Goal: Task Accomplishment & Management: Use online tool/utility

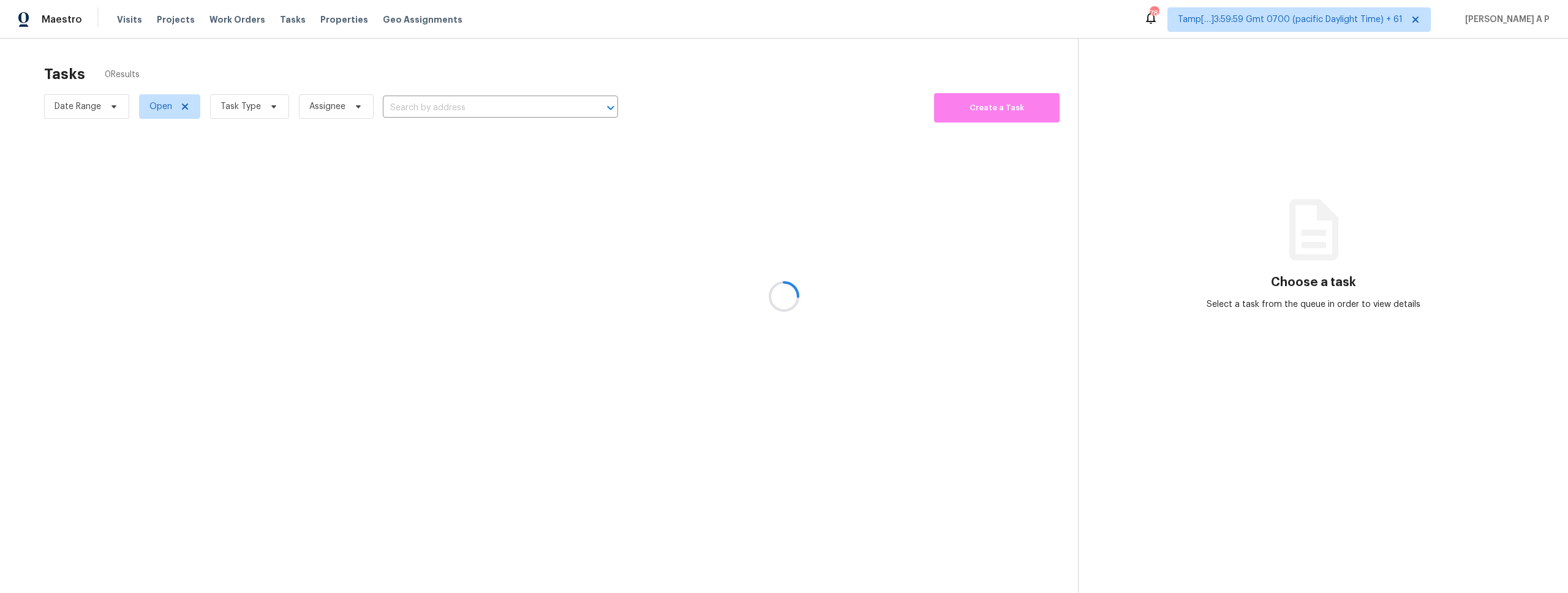
click at [406, 93] on div at bounding box center [784, 296] width 1568 height 593
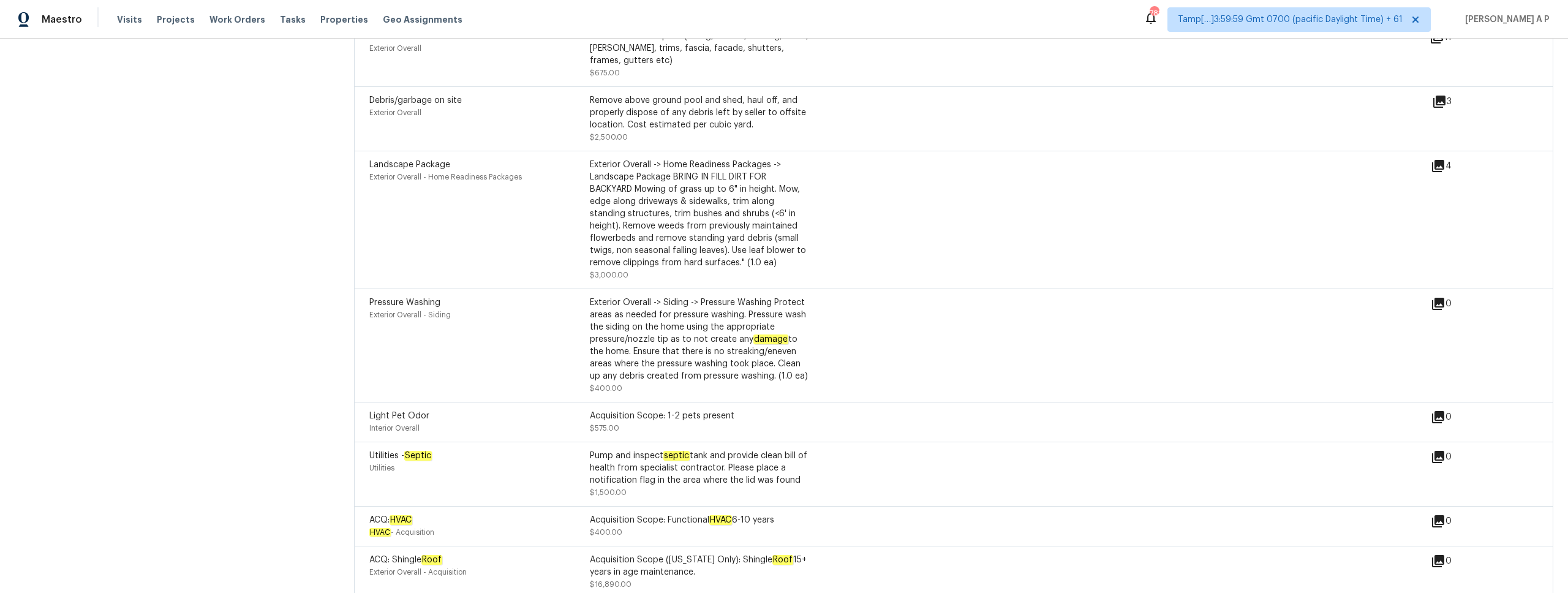
scroll to position [2039, 0]
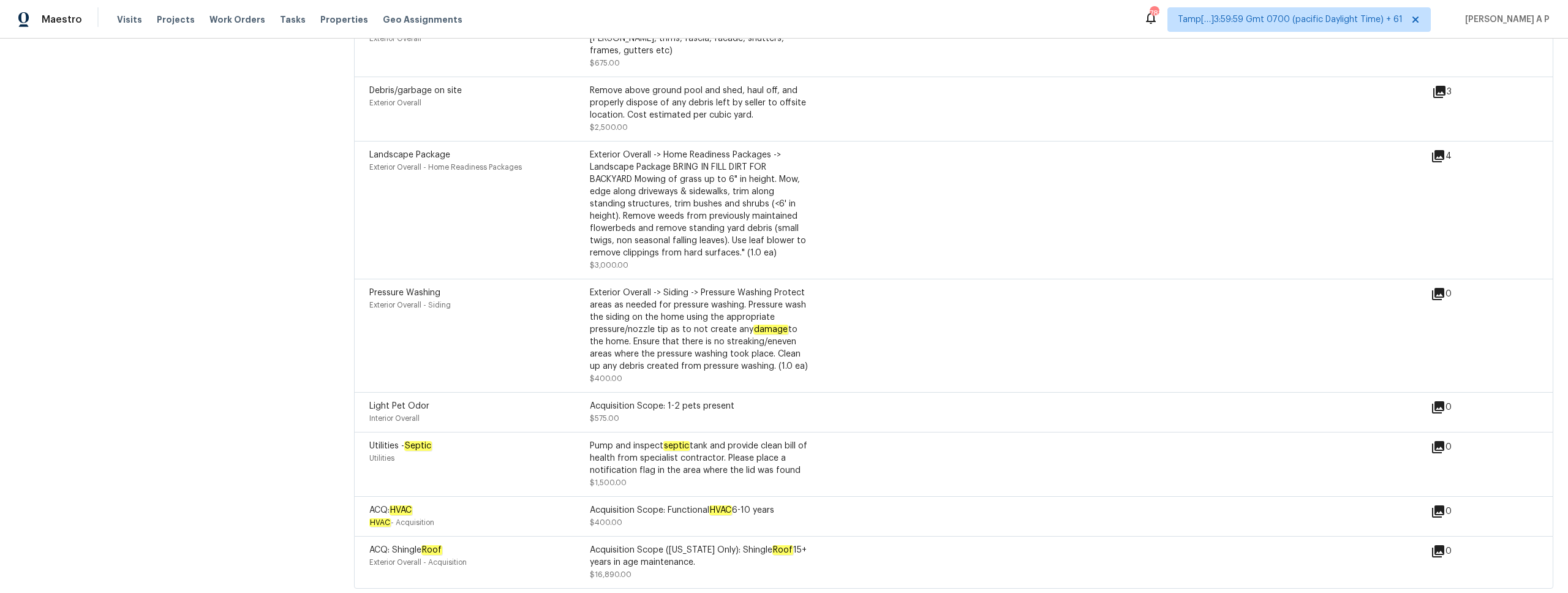
click at [1017, 356] on div "Pressure Washing Exterior Overall - Siding Exterior Overall -> Siding -> Pressu…" at bounding box center [899, 336] width 1061 height 98
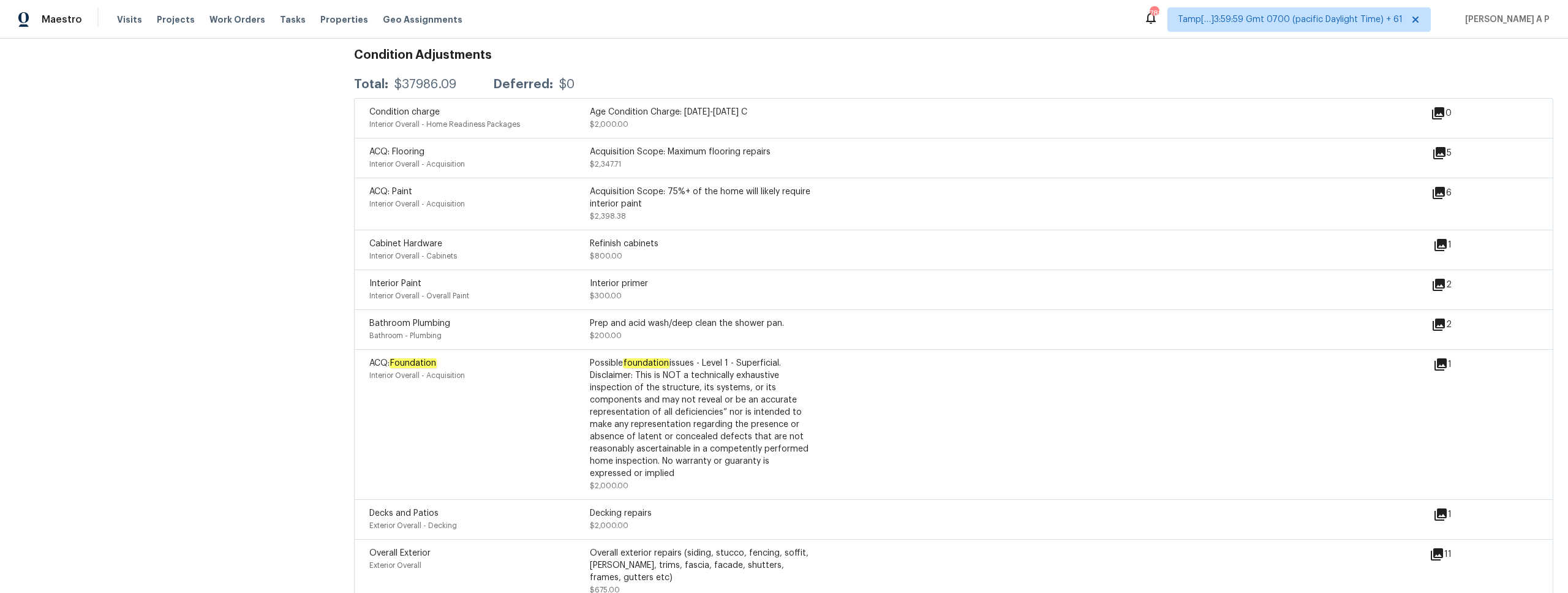
click at [1438, 319] on icon at bounding box center [1438, 325] width 13 height 13
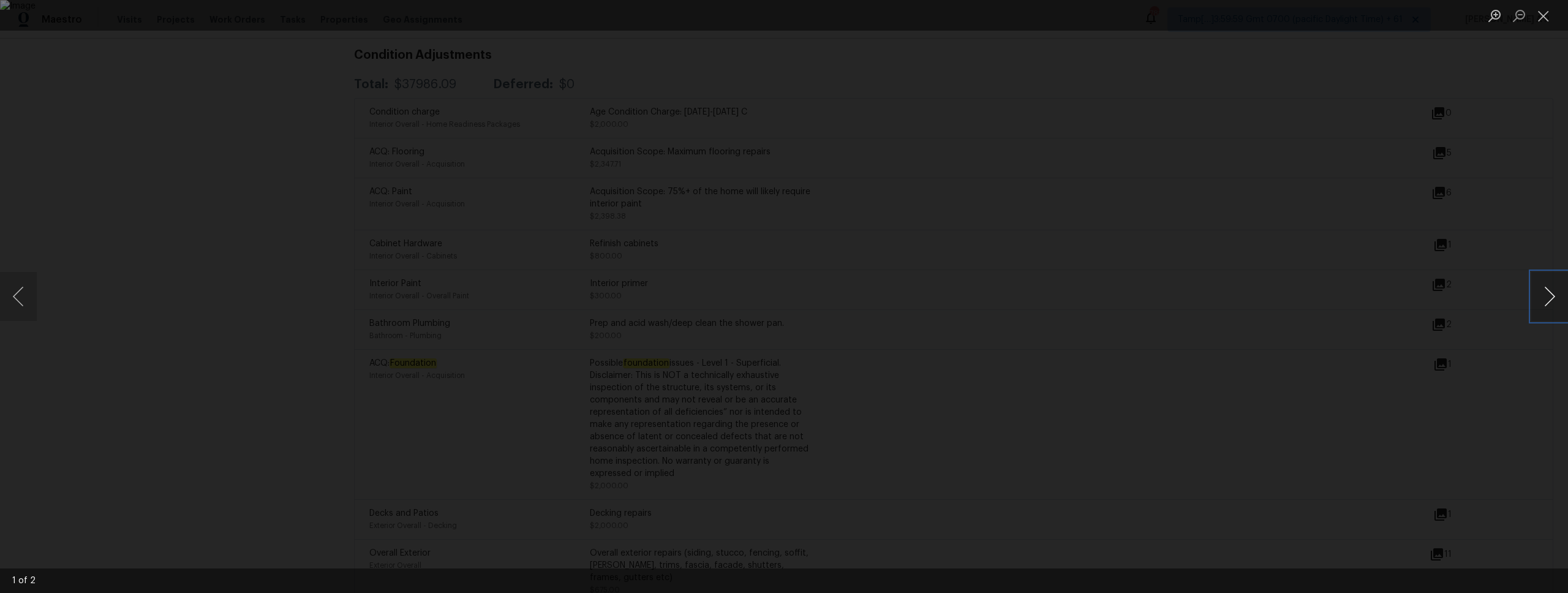
click at [1551, 296] on button "Next image" at bounding box center [1549, 296] width 37 height 49
click at [1375, 299] on div "Lightbox" at bounding box center [784, 296] width 1568 height 593
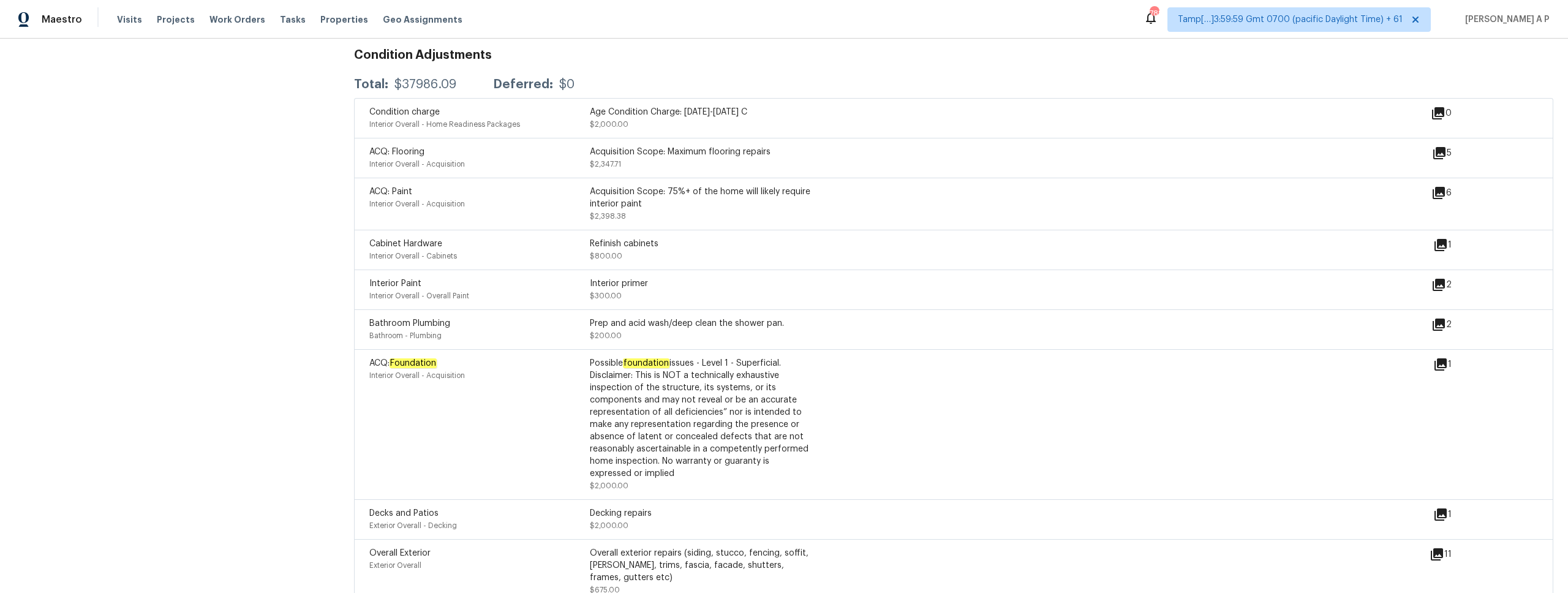
click at [966, 592] on div "Overall Exterior Exterior Overall Overall exterior repairs (siding, stucco, fen…" at bounding box center [953, 571] width 1199 height 64
click at [853, 163] on div "ACQ: Flooring Interior Overall - Acquisition Acquisition Scope: Maximum floorin…" at bounding box center [953, 158] width 1199 height 40
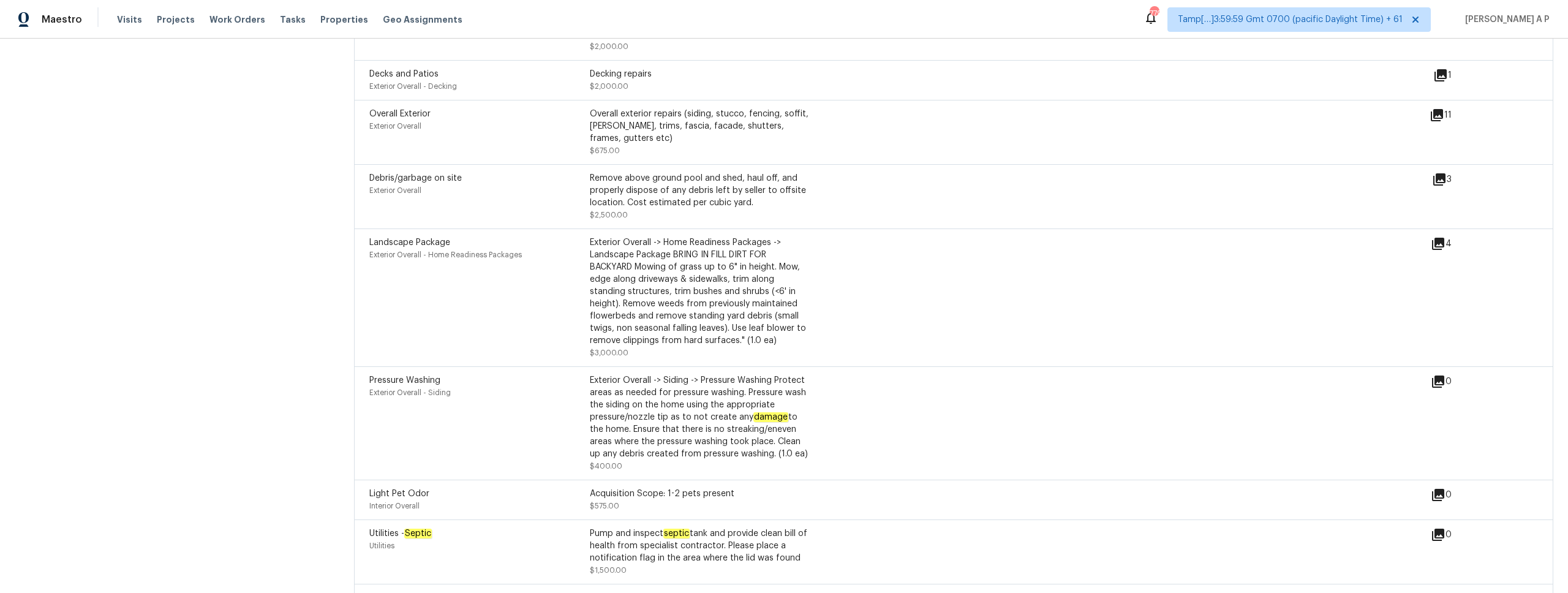
scroll to position [2039, 0]
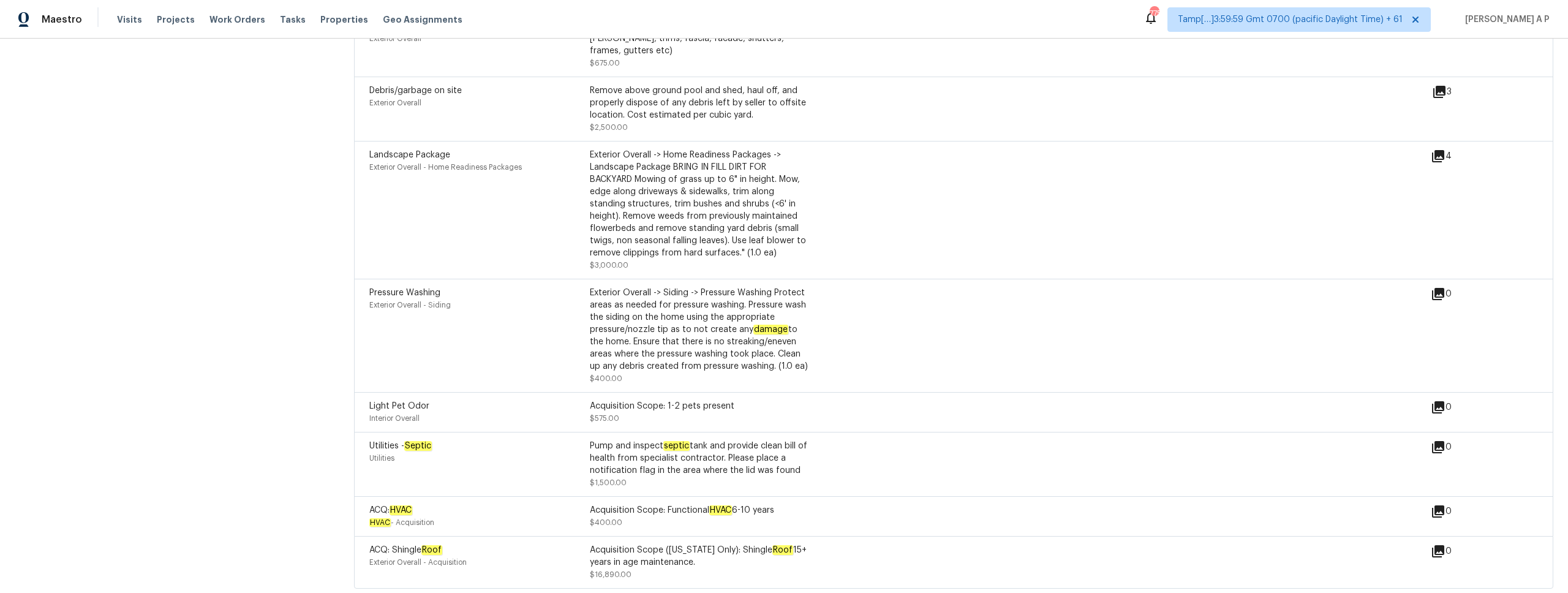
click at [931, 175] on div "Landscape Package Exterior Overall - Home Readiness Packages Exterior Overall -…" at bounding box center [899, 210] width 1061 height 123
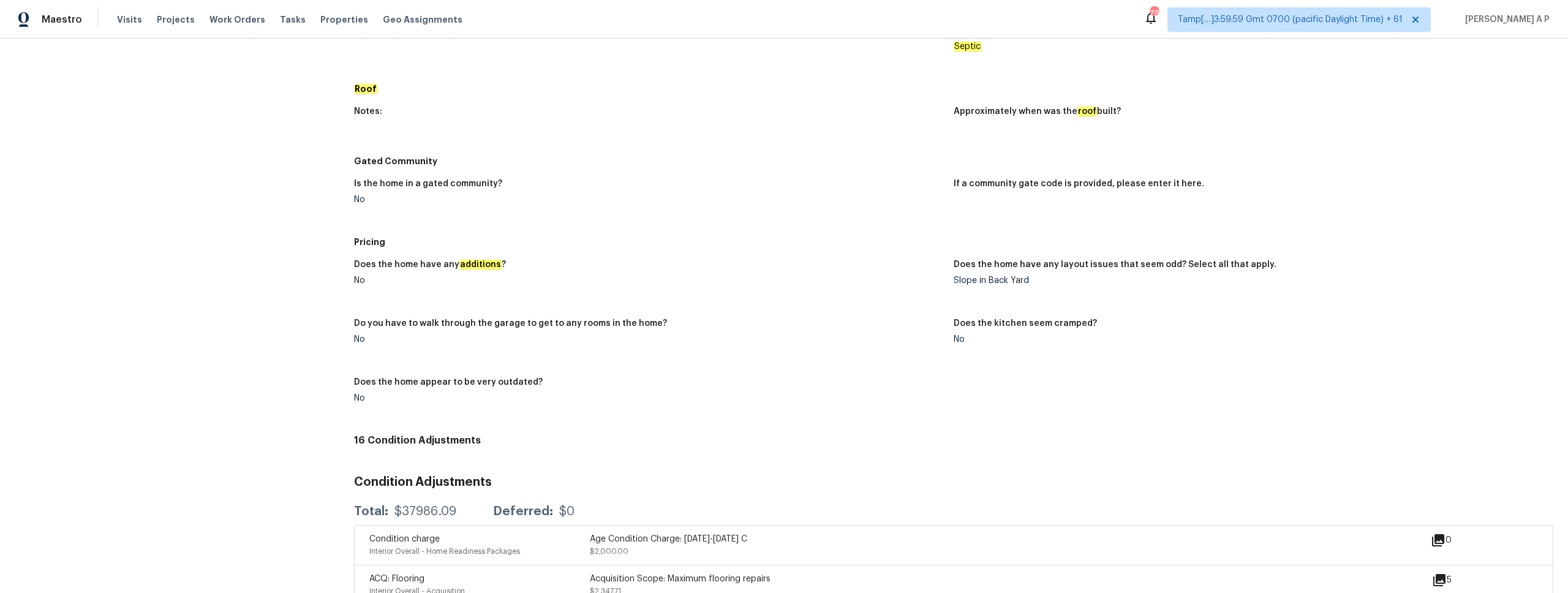
click at [781, 236] on h5 "Pricing" at bounding box center [953, 242] width 1199 height 13
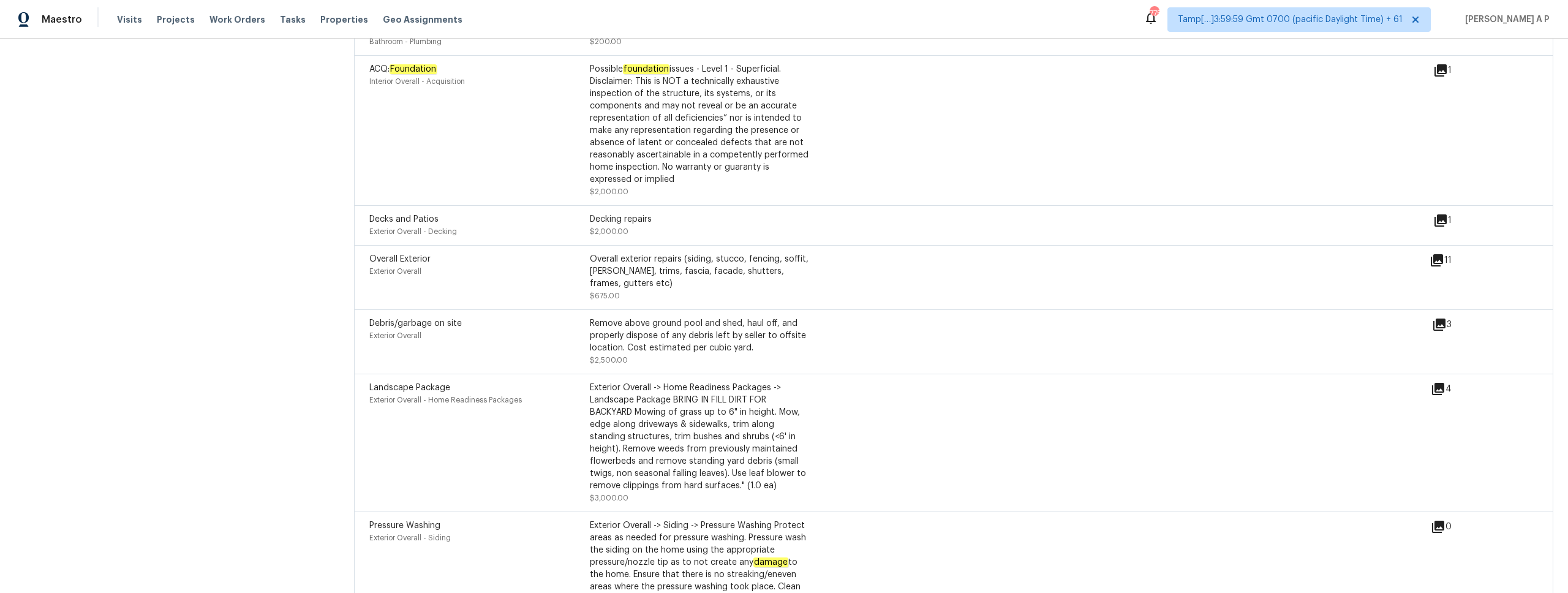
click at [1445, 317] on icon at bounding box center [1438, 324] width 14 height 14
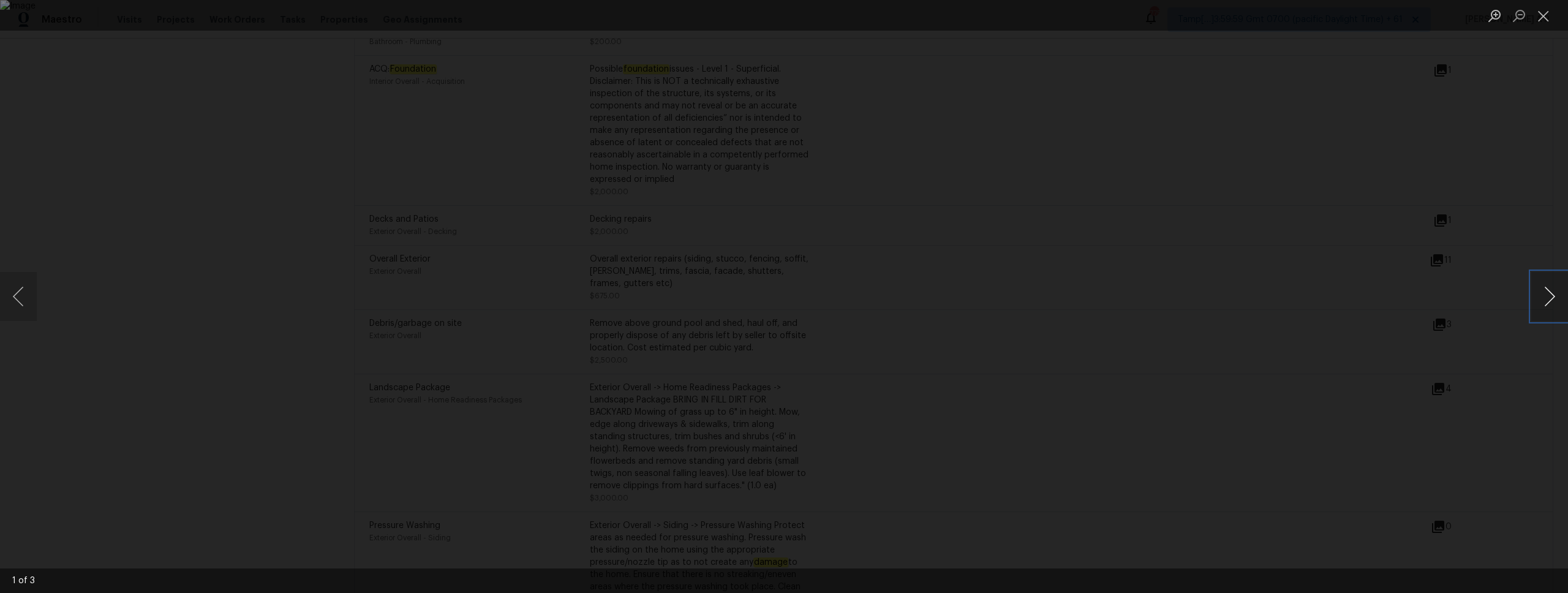
click at [1554, 293] on button "Next image" at bounding box center [1549, 296] width 37 height 49
click at [1548, 22] on button "Close lightbox" at bounding box center [1543, 16] width 24 height 21
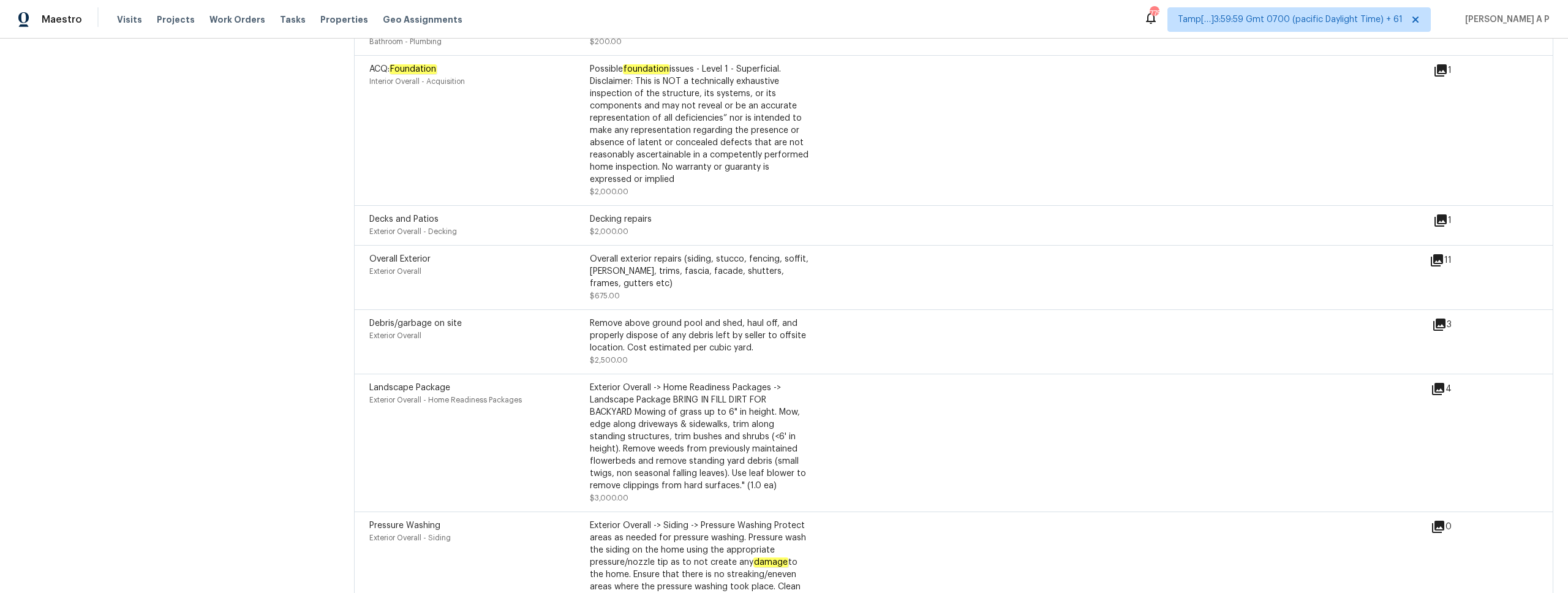
click at [758, 216] on div "Decking repairs" at bounding box center [700, 219] width 220 height 13
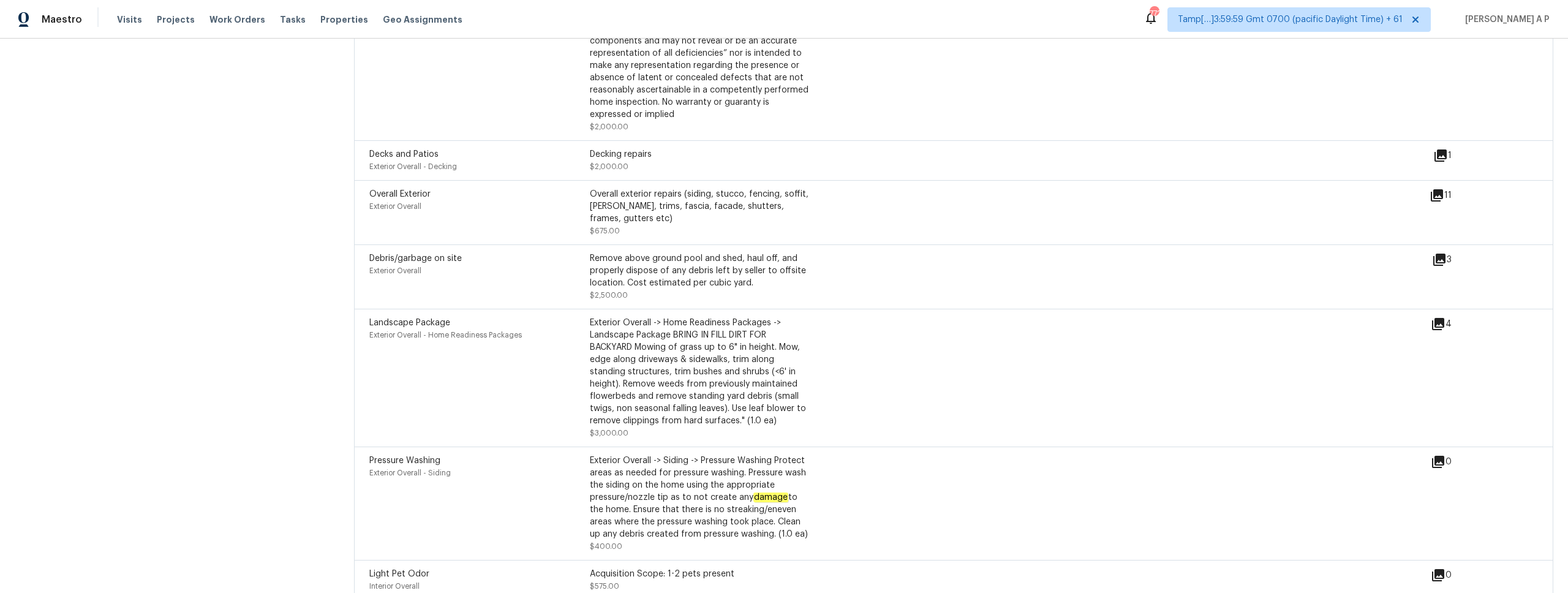
scroll to position [1872, 0]
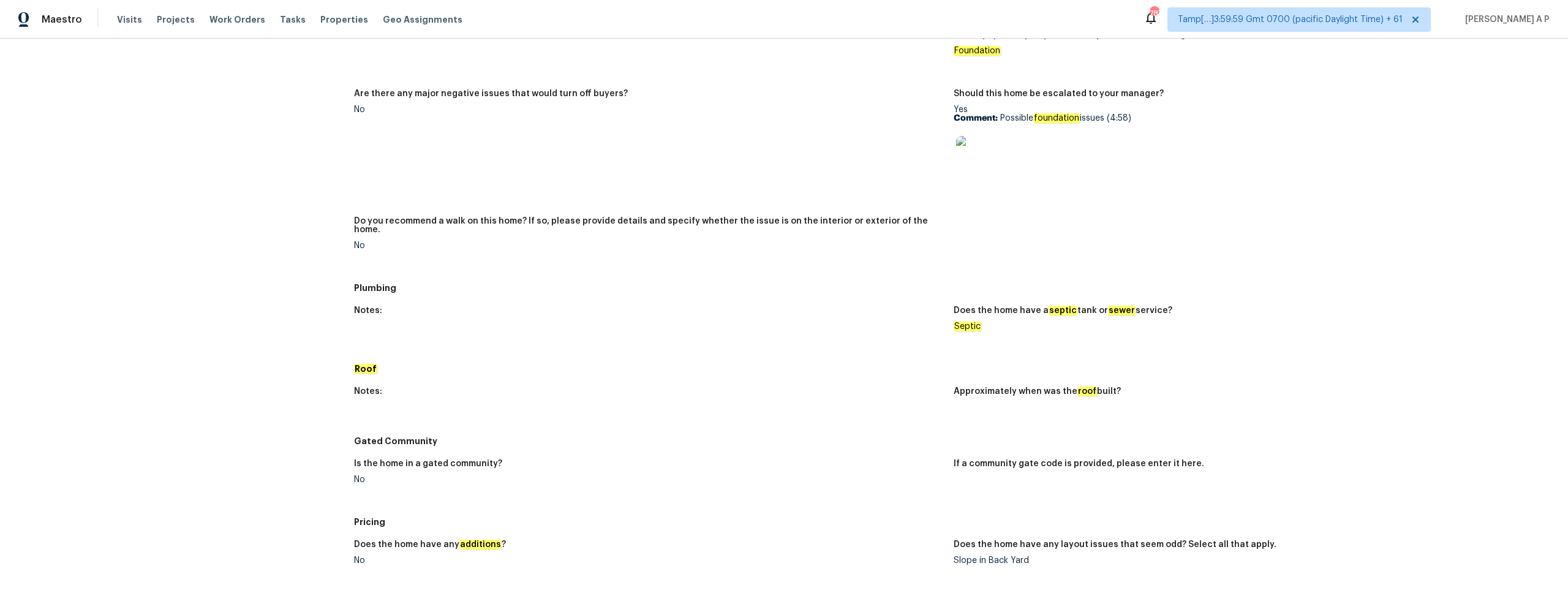
scroll to position [729, 0]
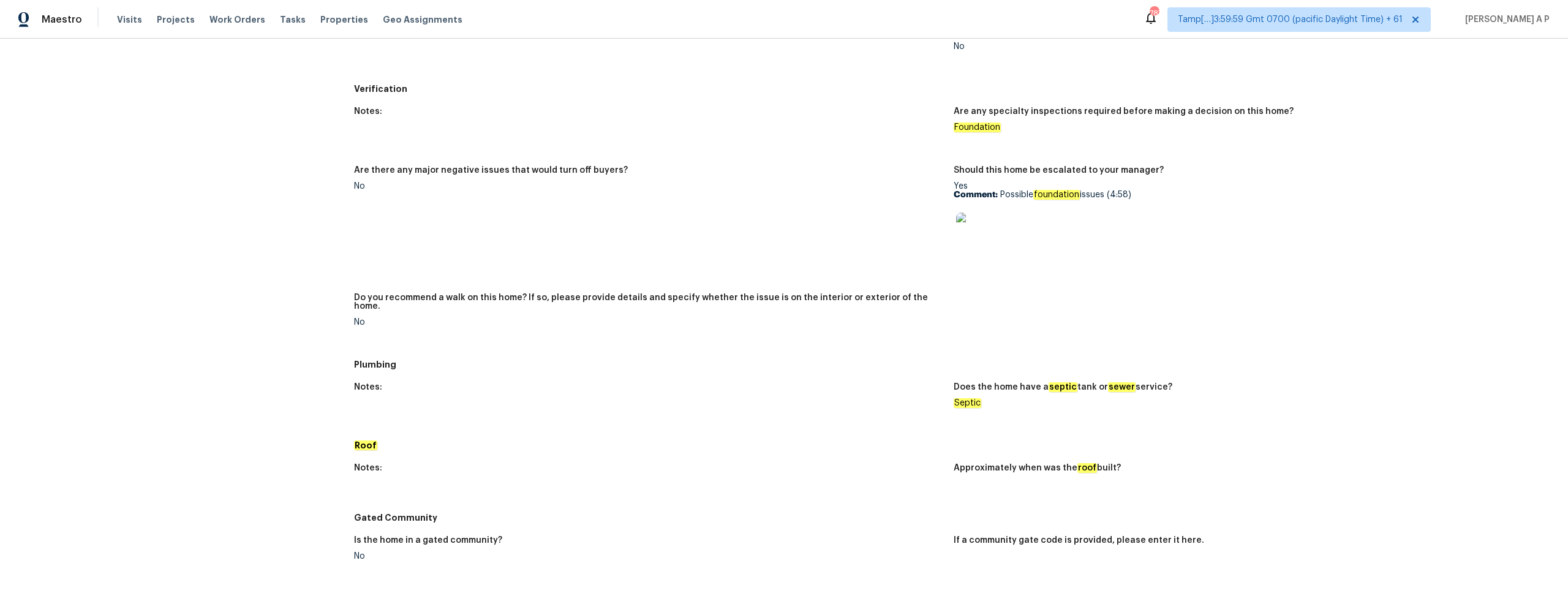
drag, startPoint x: 1004, startPoint y: 195, endPoint x: 1144, endPoint y: 191, distance: 140.1
click at [1144, 191] on p "Comment: Possible foundation issues (4:58)" at bounding box center [1248, 195] width 590 height 9
click at [983, 234] on img at bounding box center [975, 232] width 39 height 39
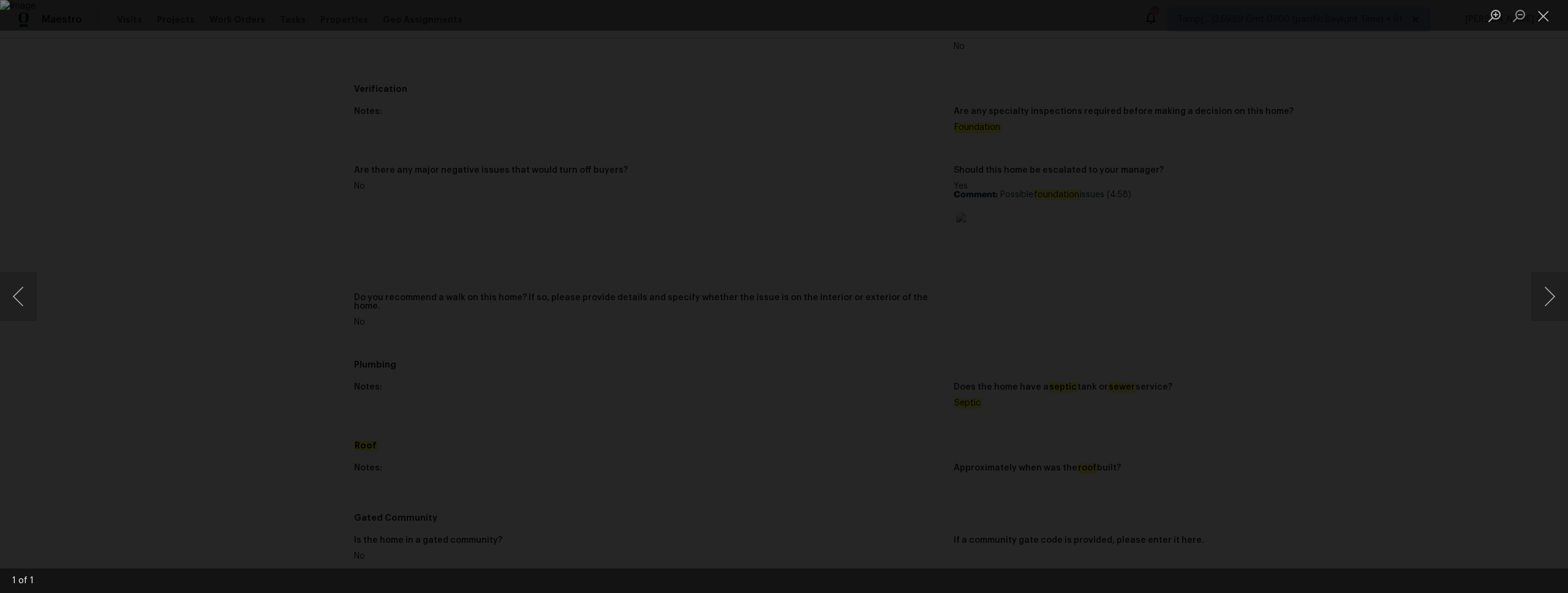
click at [1228, 203] on div "Lightbox" at bounding box center [784, 296] width 1568 height 593
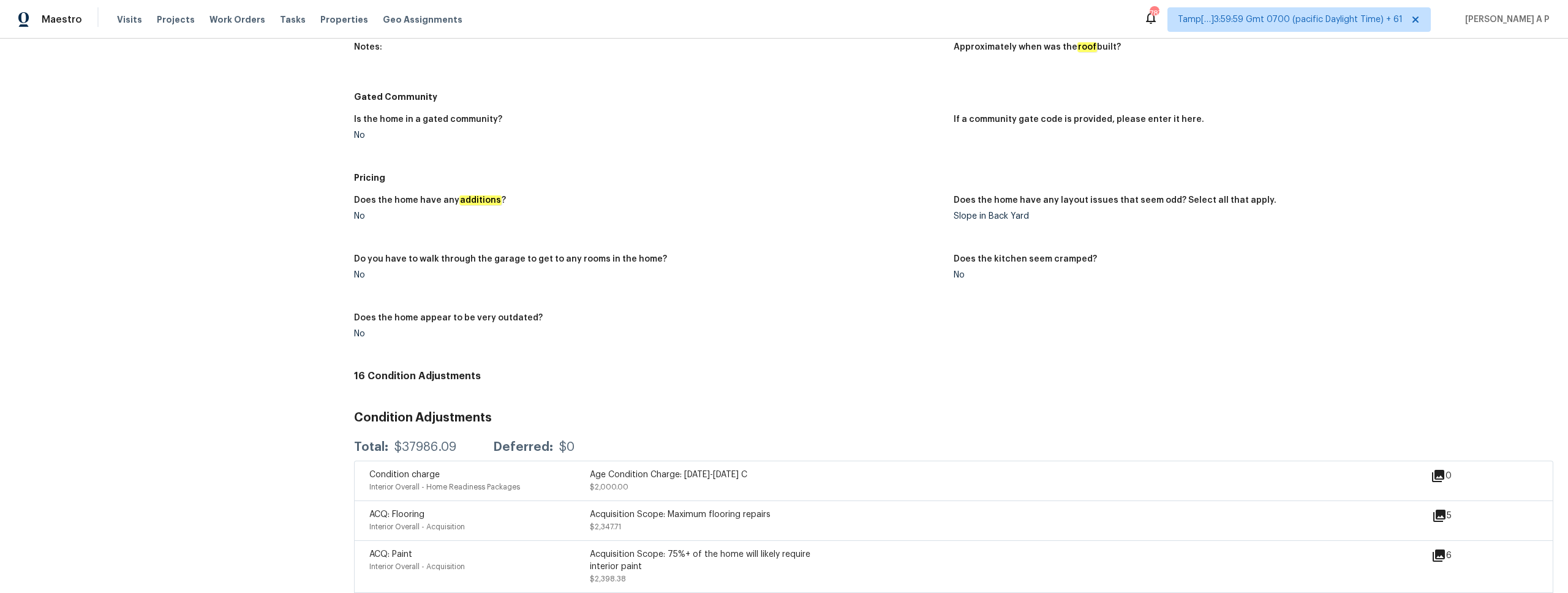
scroll to position [1108, 0]
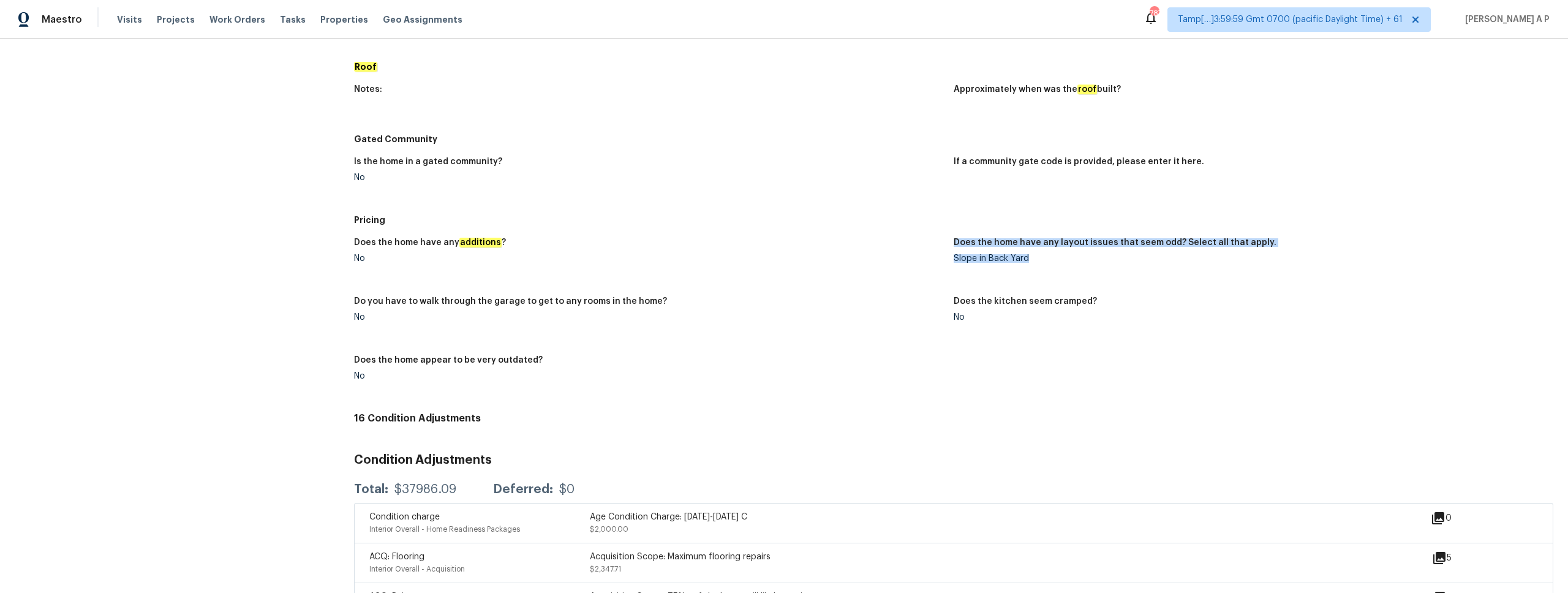
drag, startPoint x: 1038, startPoint y: 252, endPoint x: 938, endPoint y: 247, distance: 100.1
click at [938, 247] on div "Does the home have any additions ? No Does the home have any layout issues that…" at bounding box center [953, 319] width 1199 height 177
click at [1008, 341] on div "Does the home have any additions ? No Does the home have any layout issues that…" at bounding box center [953, 319] width 1199 height 177
click at [998, 254] on div "Slope in Back Yard" at bounding box center [1248, 259] width 590 height 9
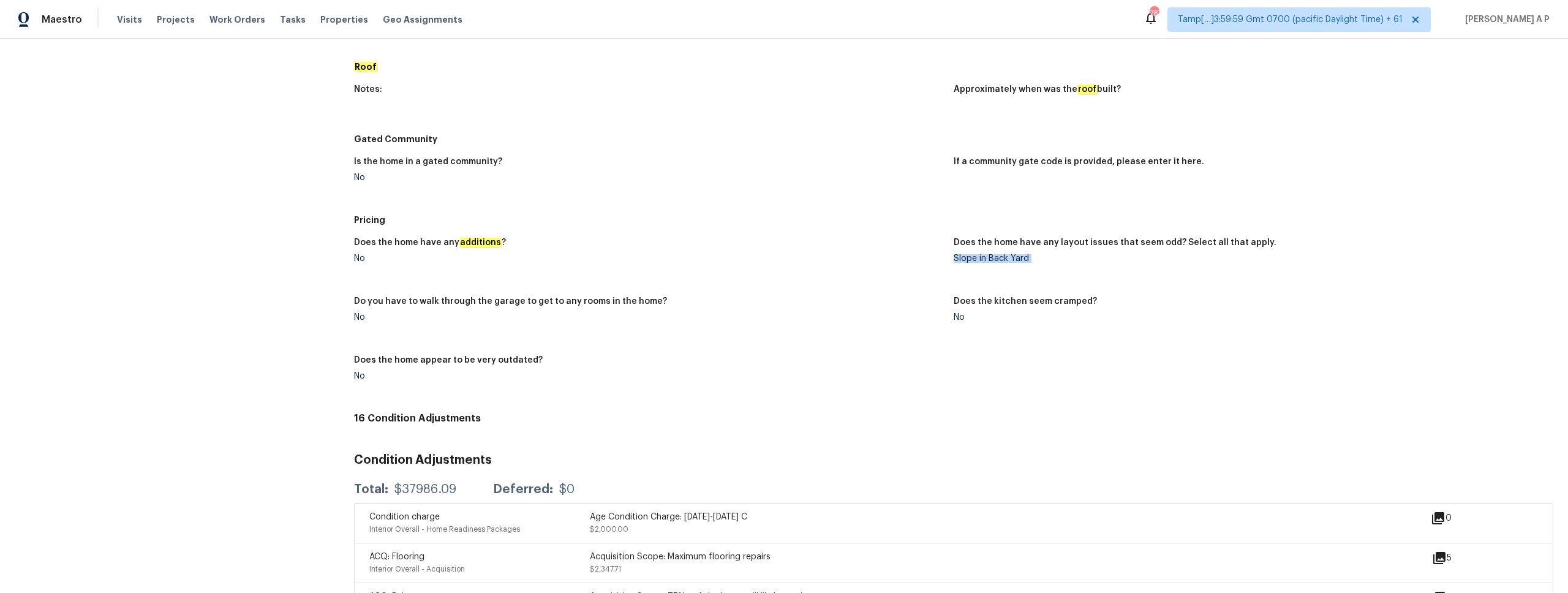
click at [998, 254] on div "Slope in Back Yard" at bounding box center [1248, 259] width 590 height 9
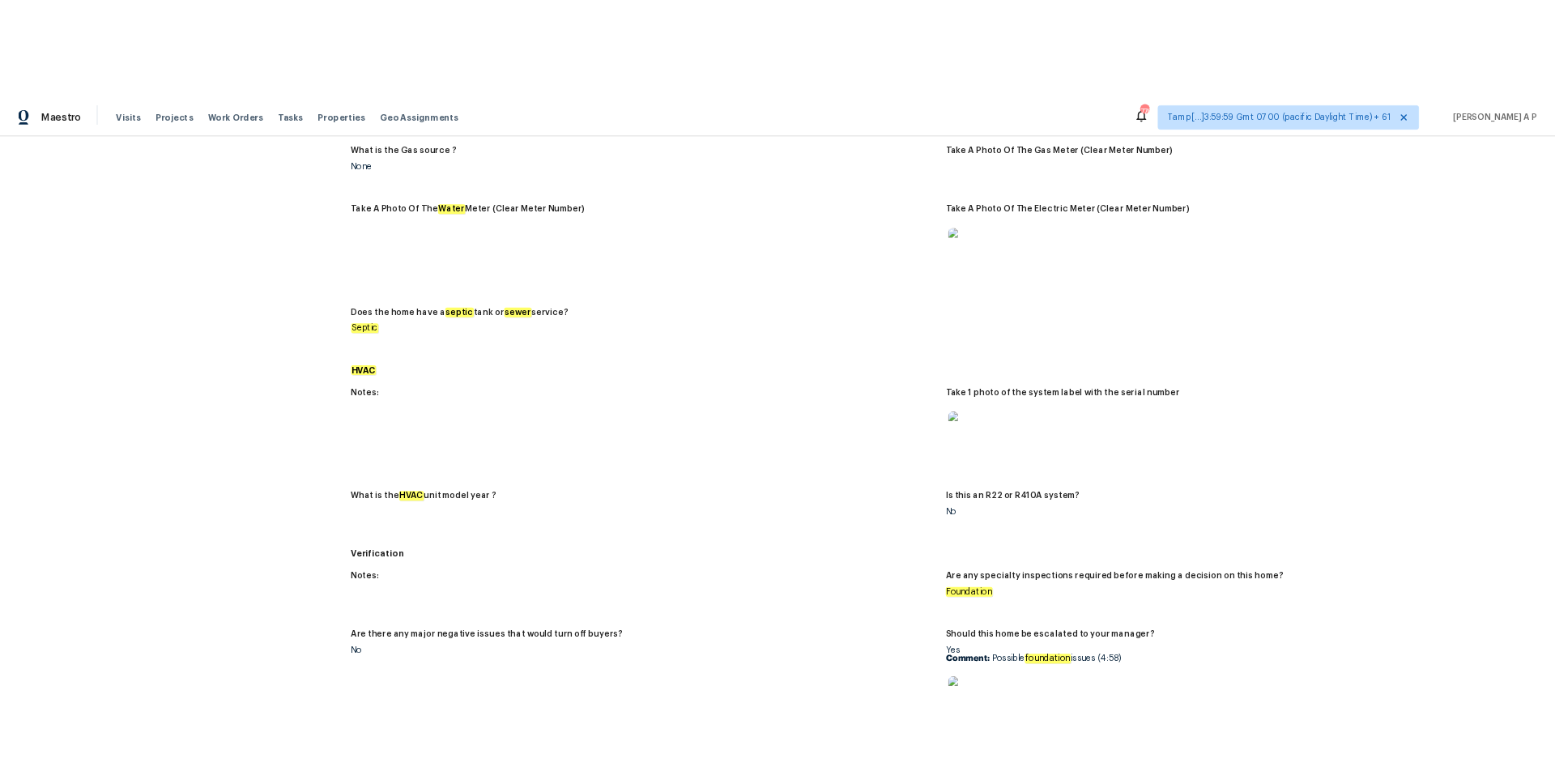
scroll to position [0, 0]
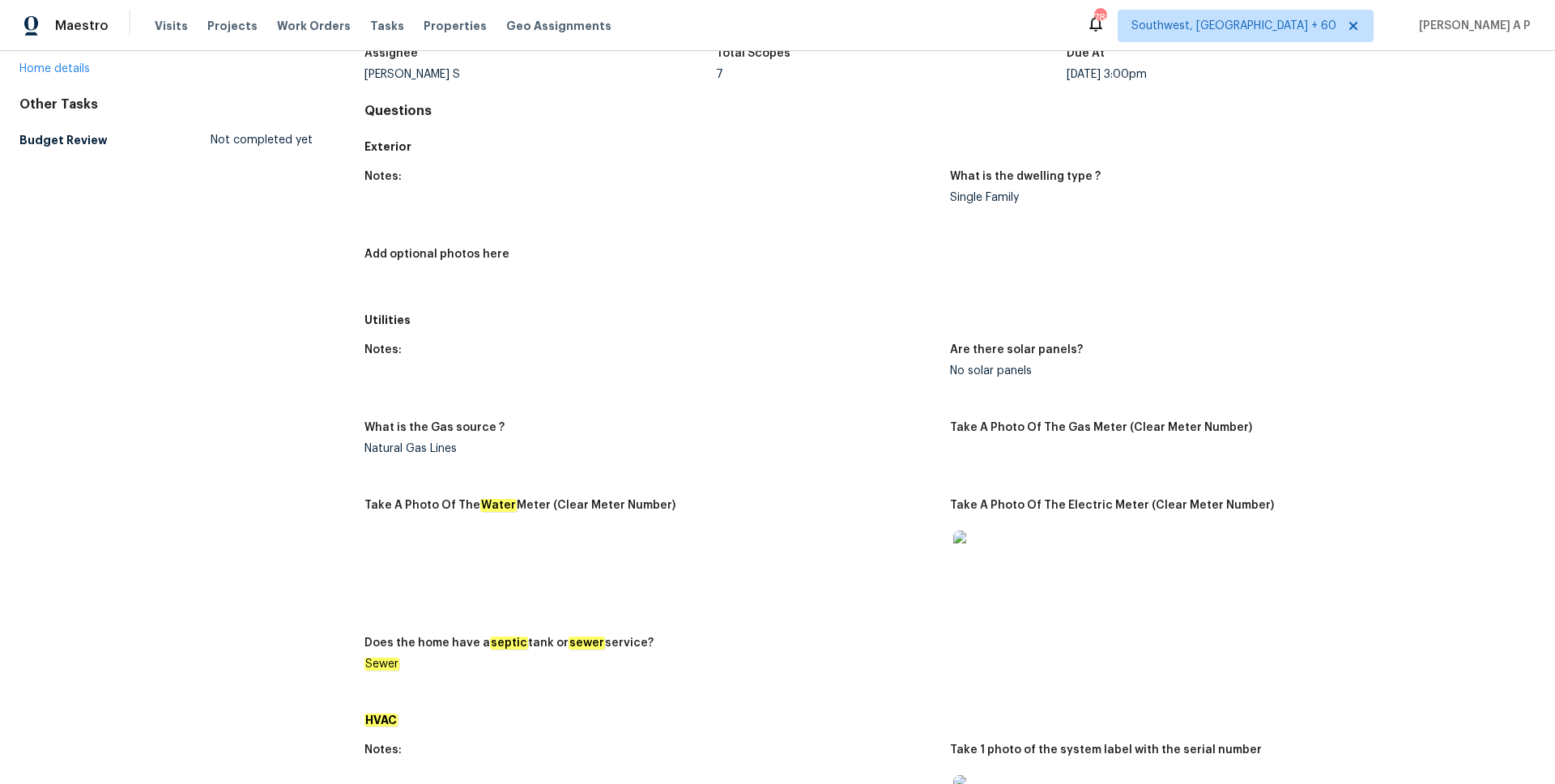
scroll to position [114, 0]
click at [913, 79] on div "7" at bounding box center [892, 77] width 352 height 12
click at [1422, 183] on div "What is the dwelling type ?" at bounding box center [1237, 183] width 573 height 21
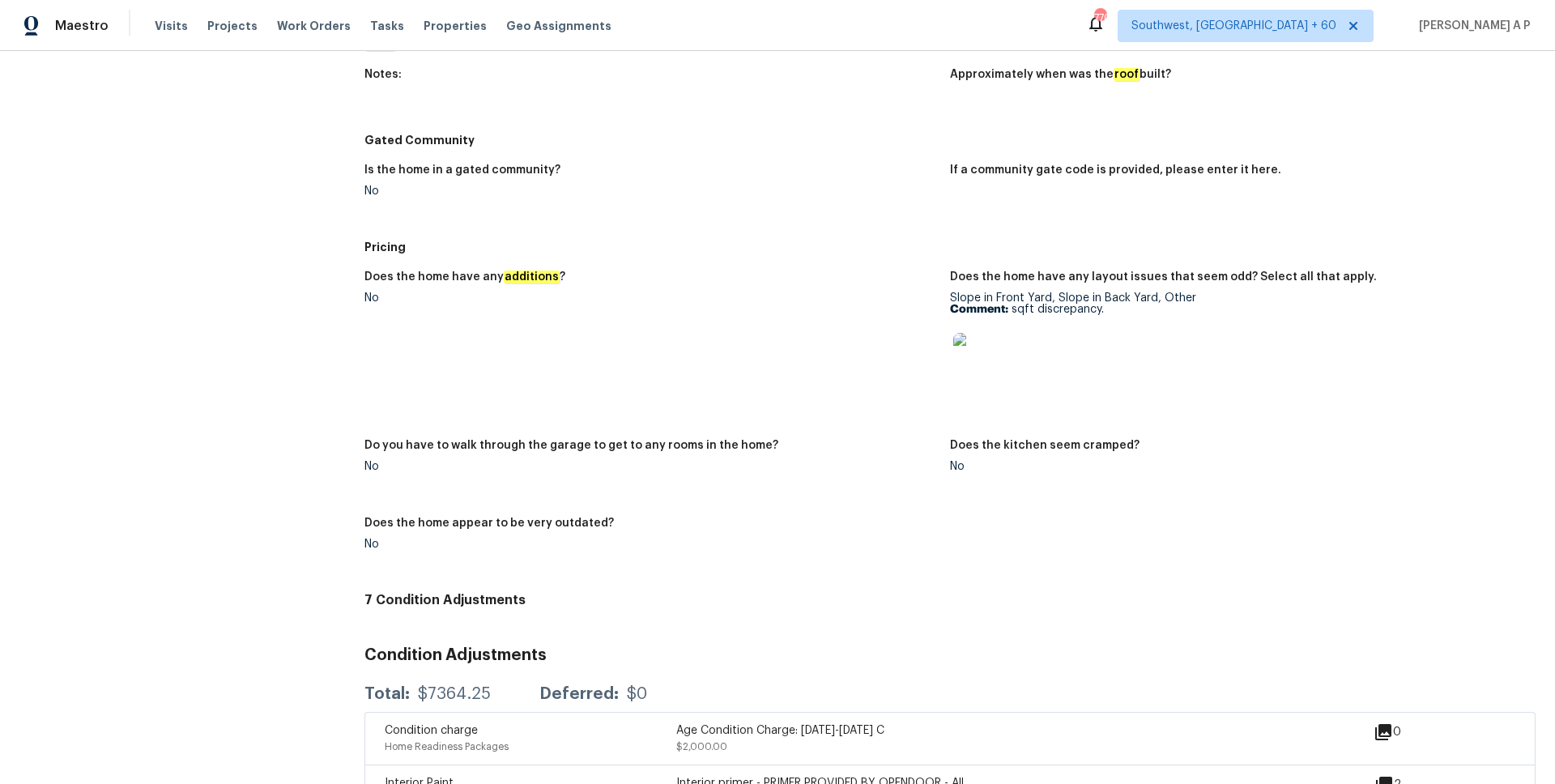
scroll to position [1508, 0]
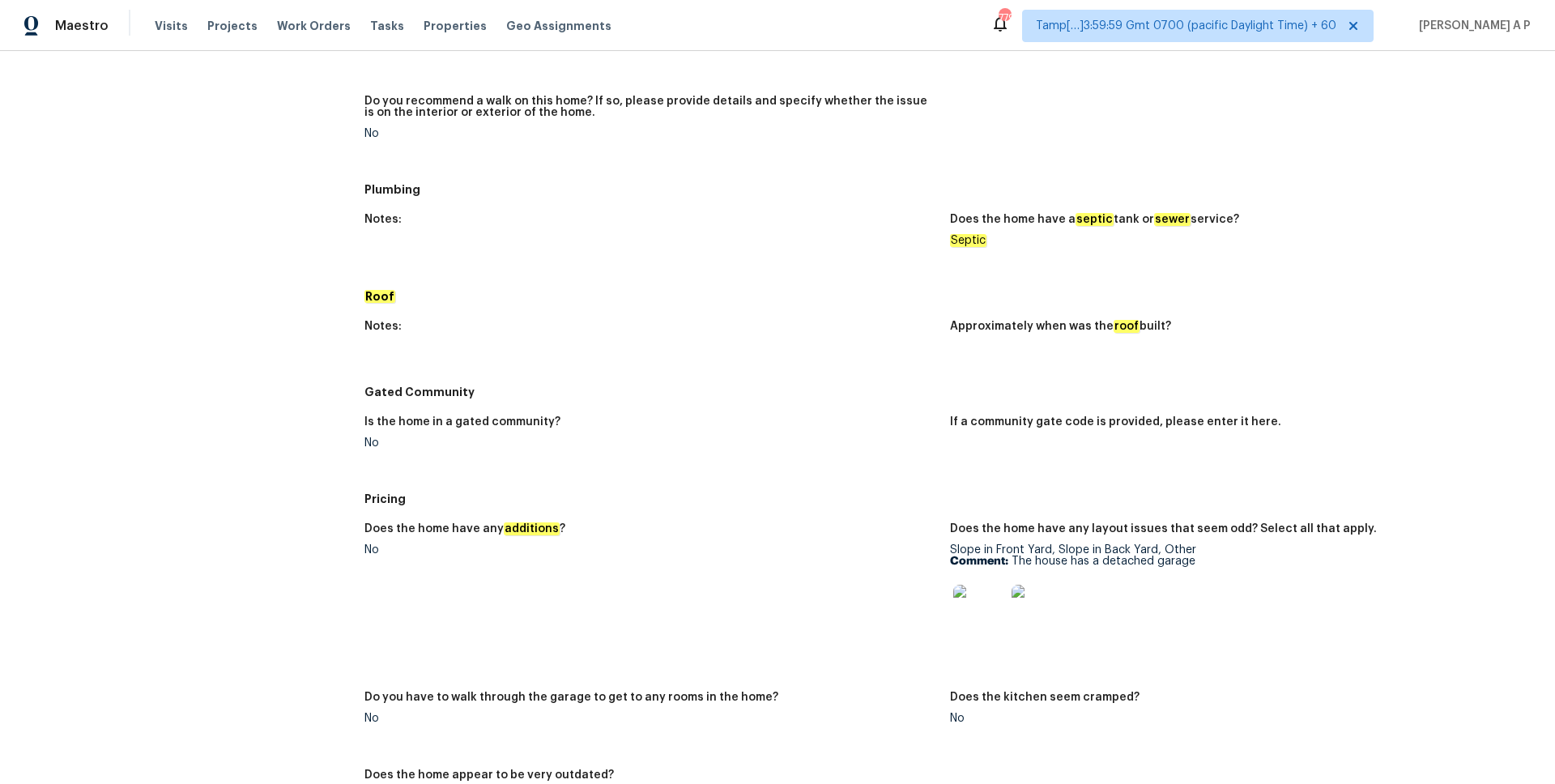
scroll to position [801, 0]
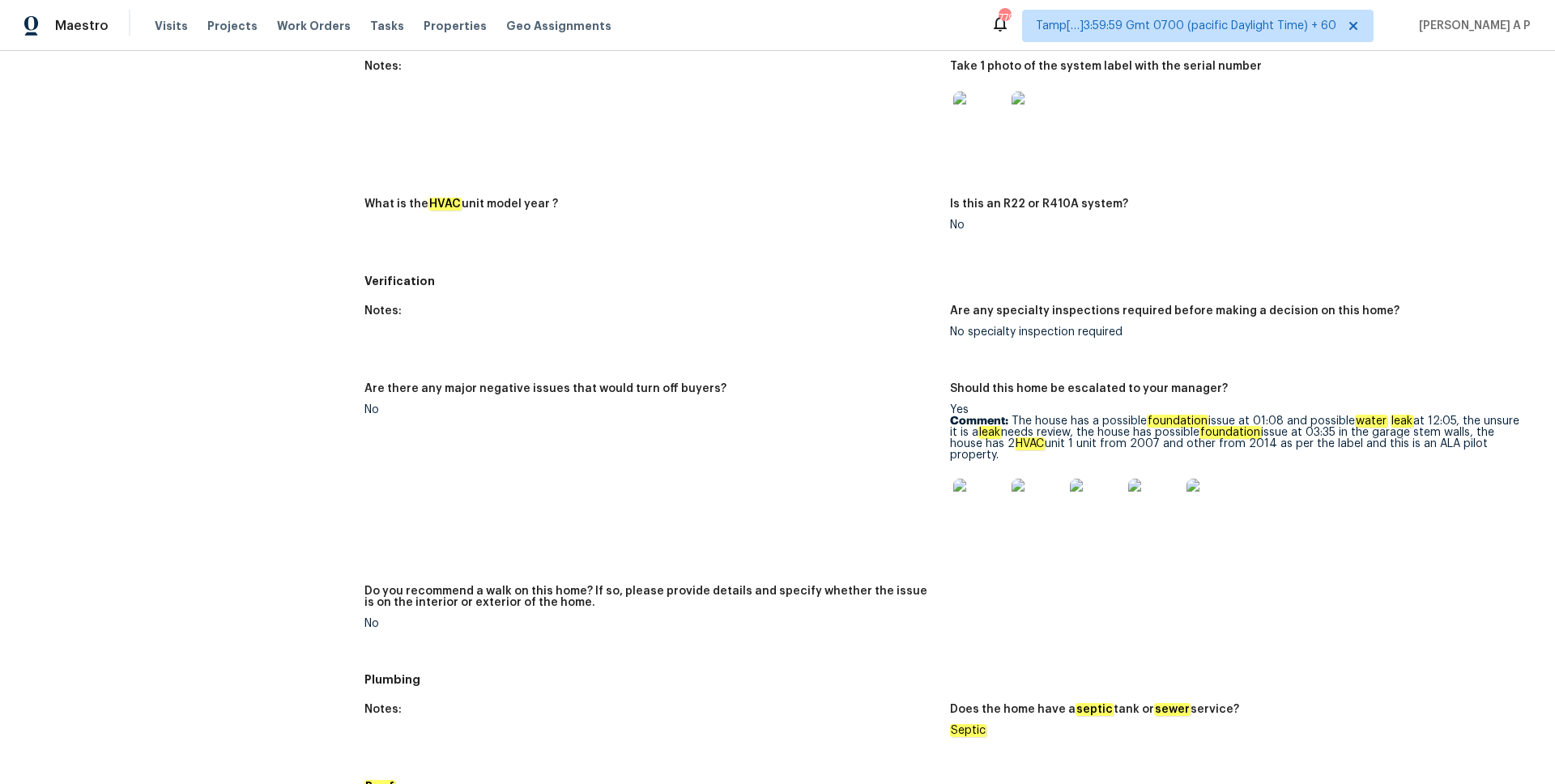
click at [971, 502] on img at bounding box center [980, 504] width 52 height 52
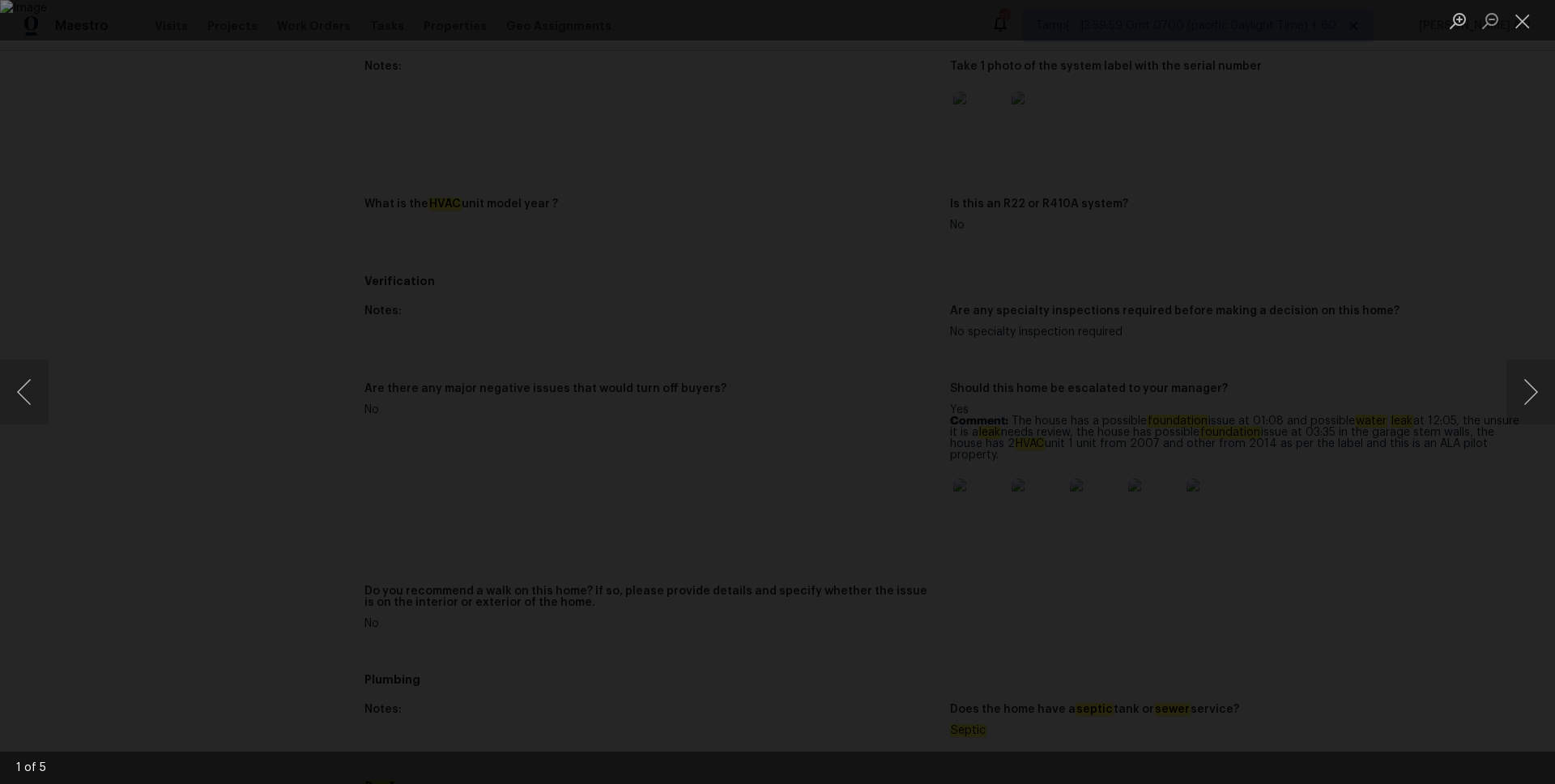
click at [1554, 253] on div "Lightbox" at bounding box center [778, 392] width 1555 height 784
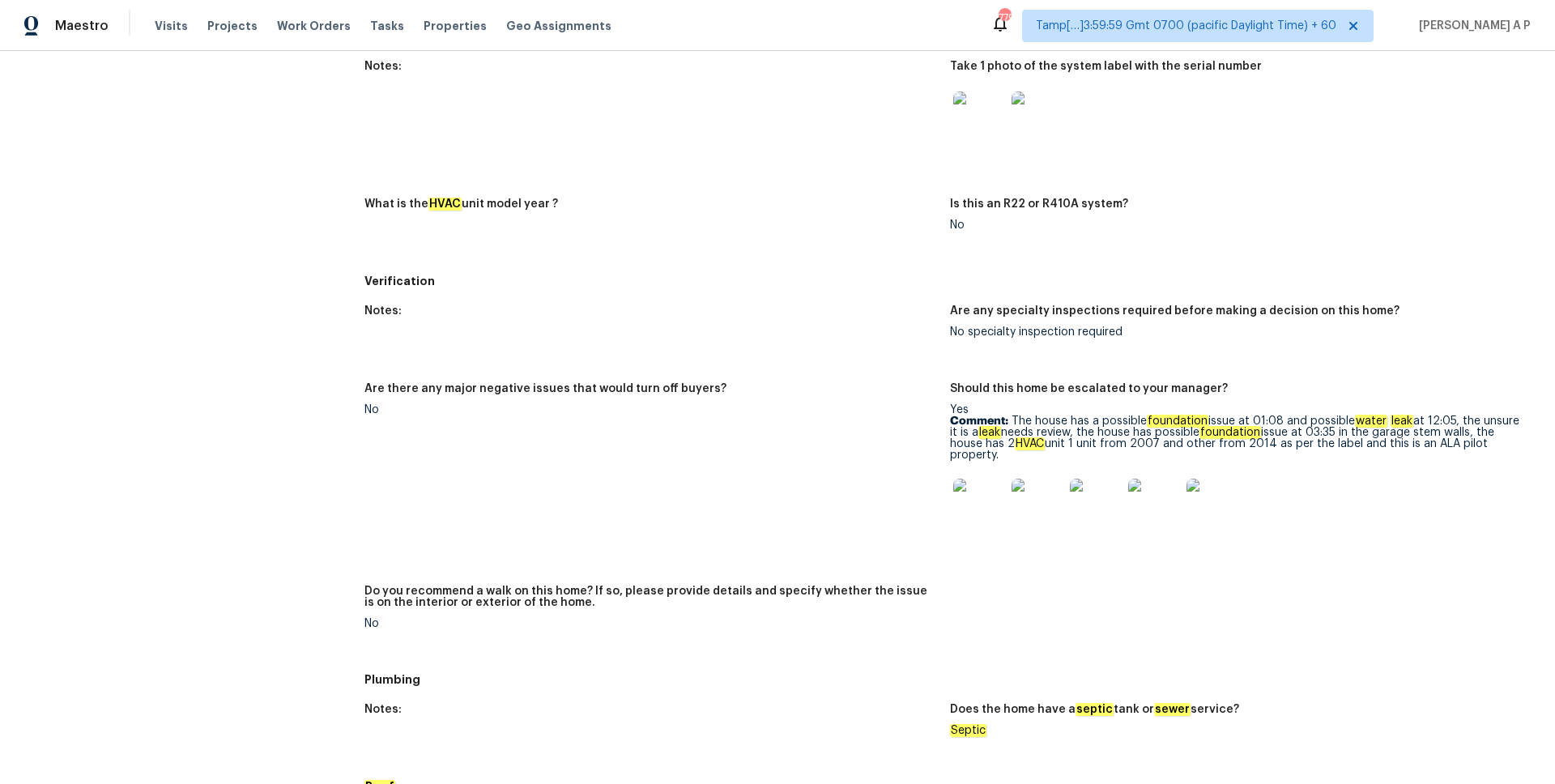
click at [659, 277] on h5 "Verification" at bounding box center [950, 281] width 1172 height 17
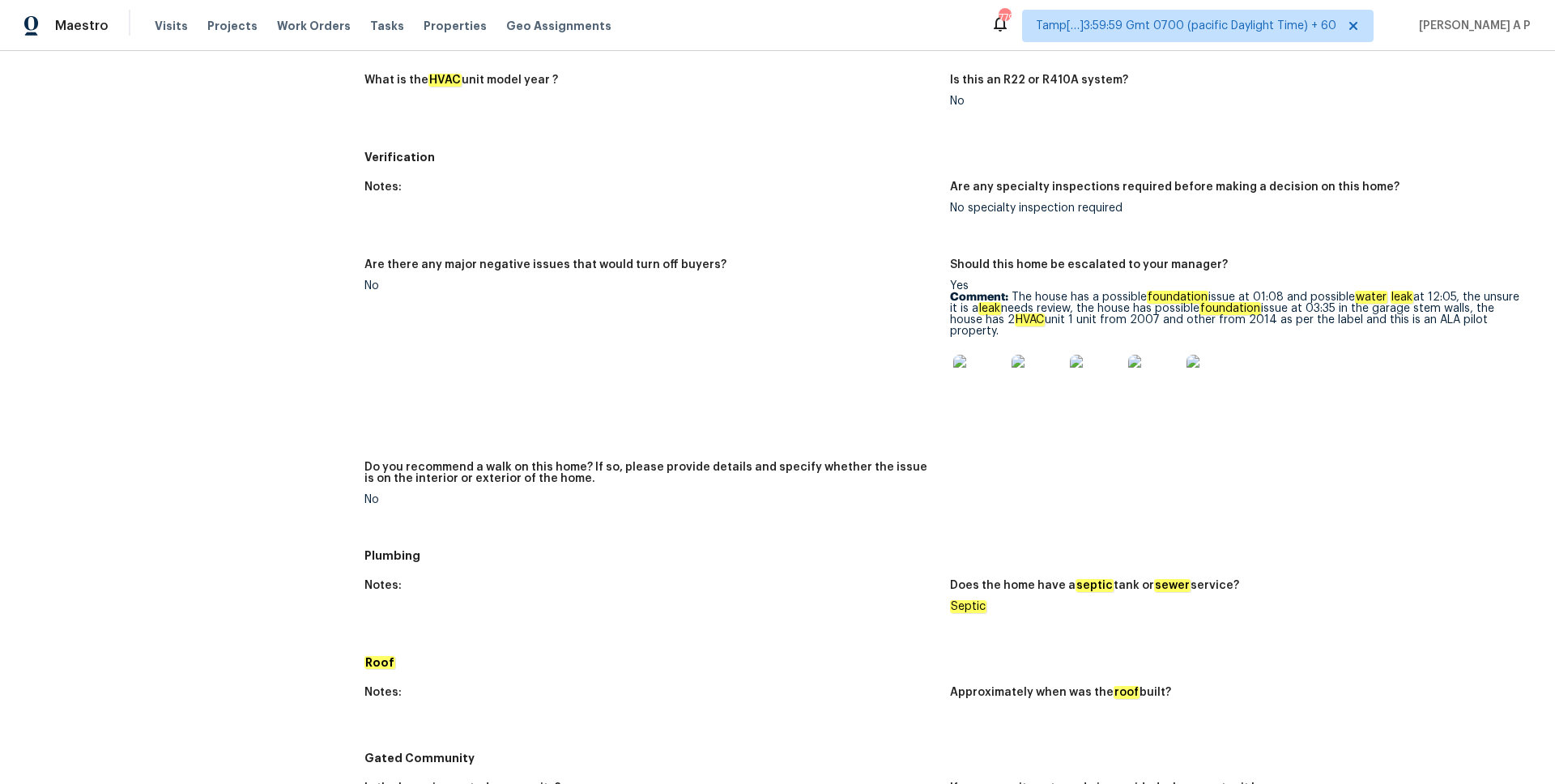
scroll to position [923, 0]
click at [1044, 377] on img at bounding box center [1037, 381] width 52 height 52
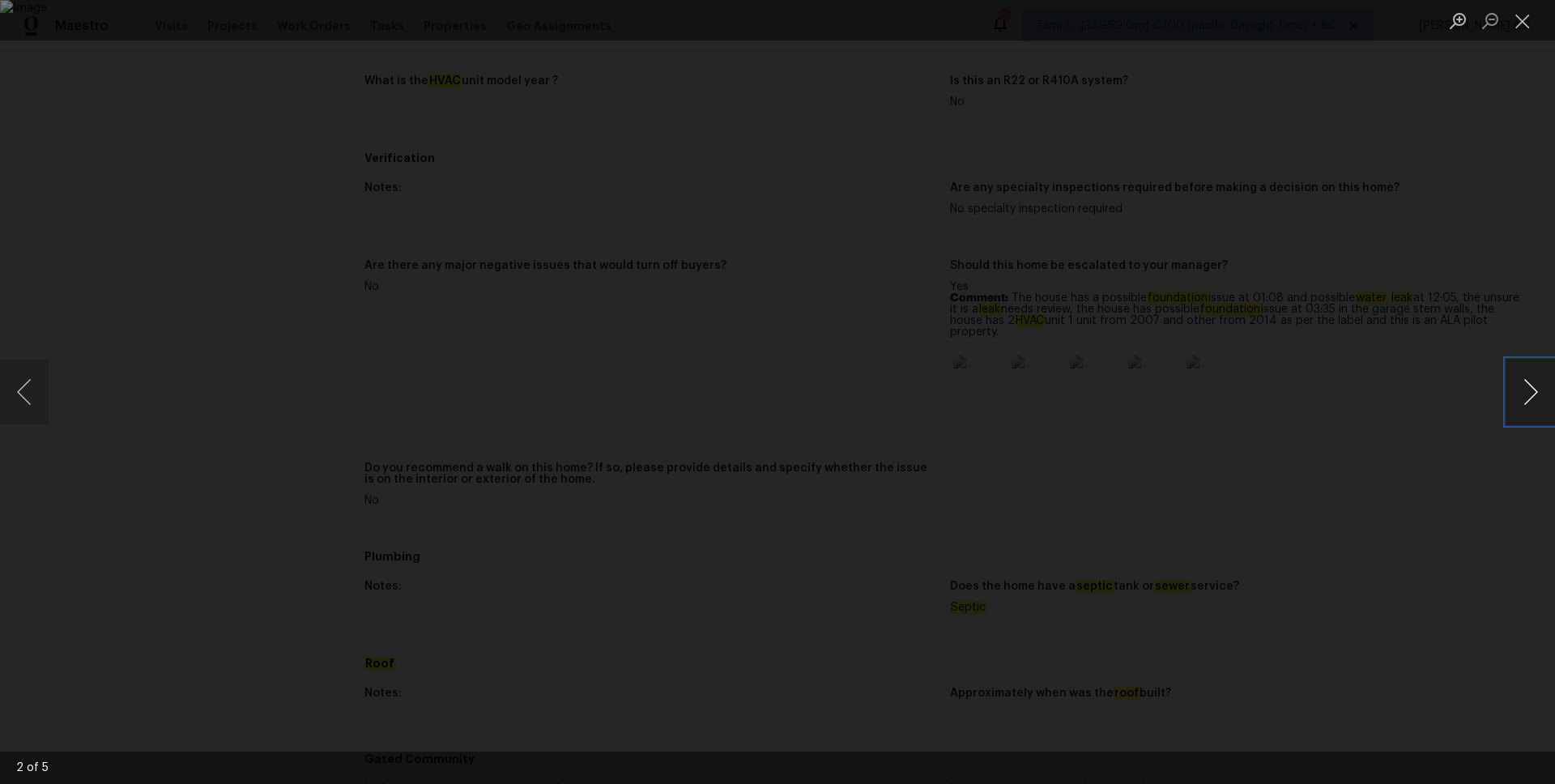
click at [1541, 402] on button "Next image" at bounding box center [1531, 392] width 49 height 65
click at [1277, 382] on div "Lightbox" at bounding box center [778, 392] width 1555 height 784
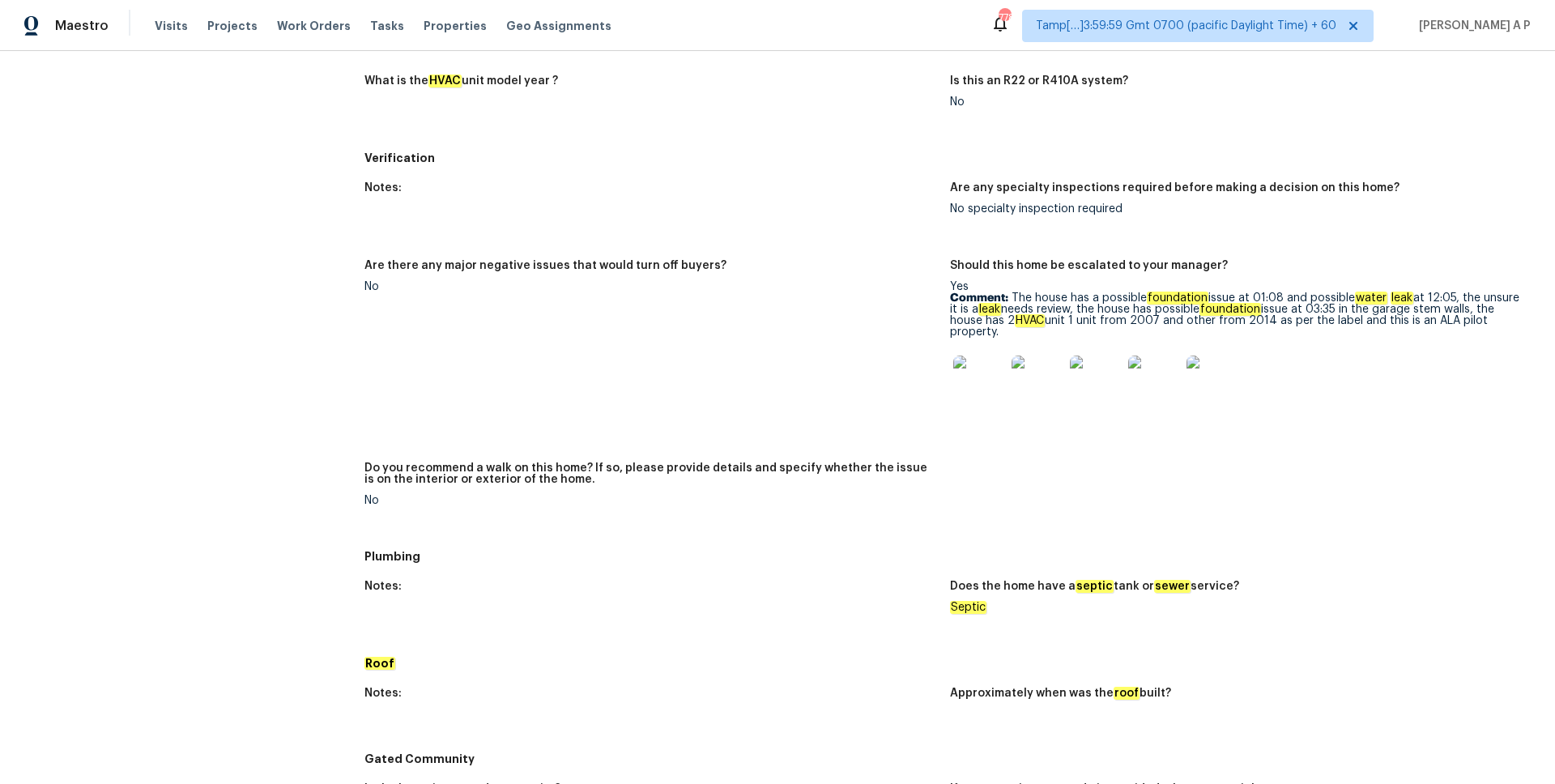
click at [872, 344] on figure "Are there any major negative issues that would turn off buyers? No" at bounding box center [657, 351] width 585 height 183
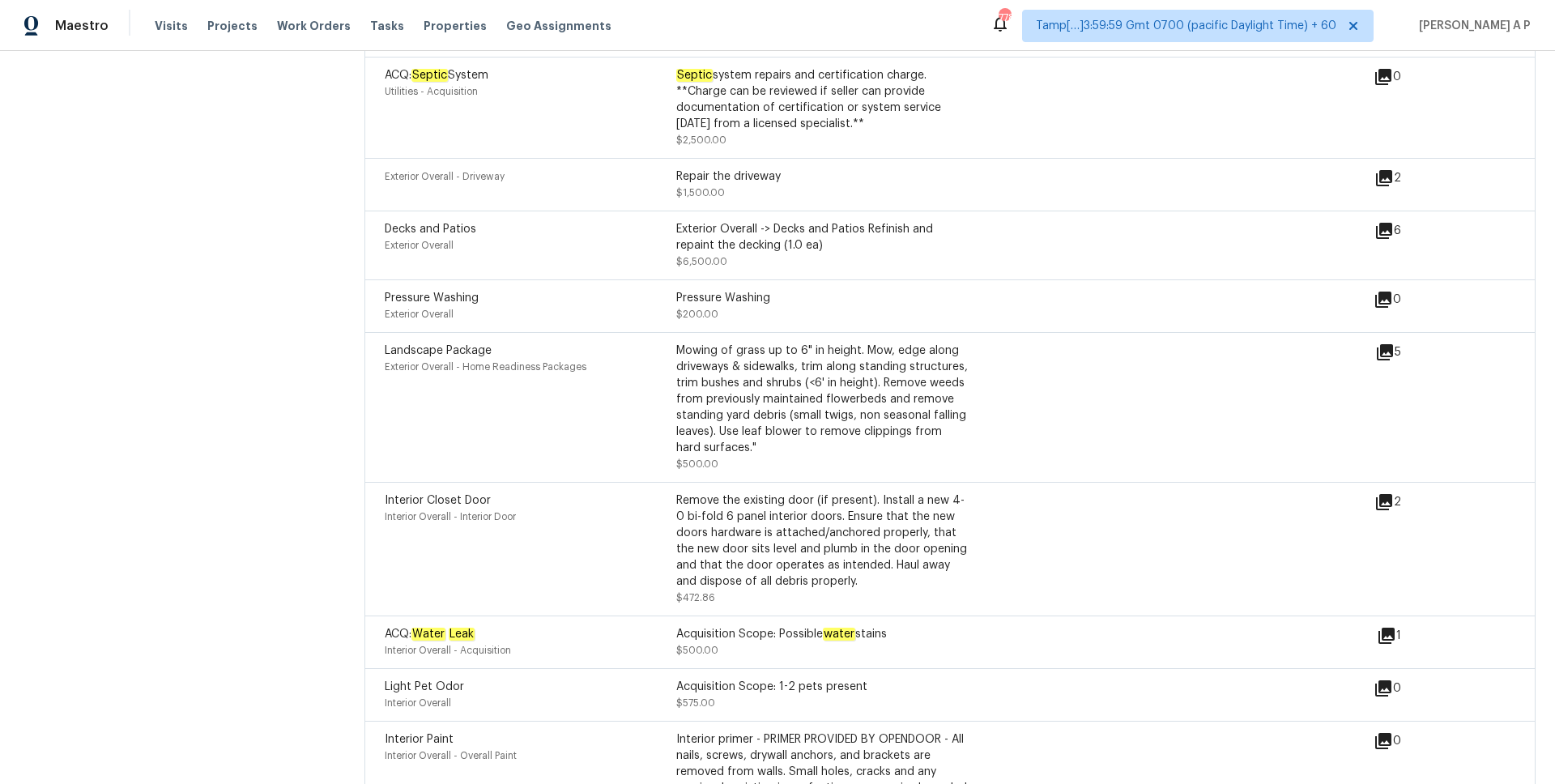
click at [1393, 352] on icon at bounding box center [1385, 353] width 17 height 17
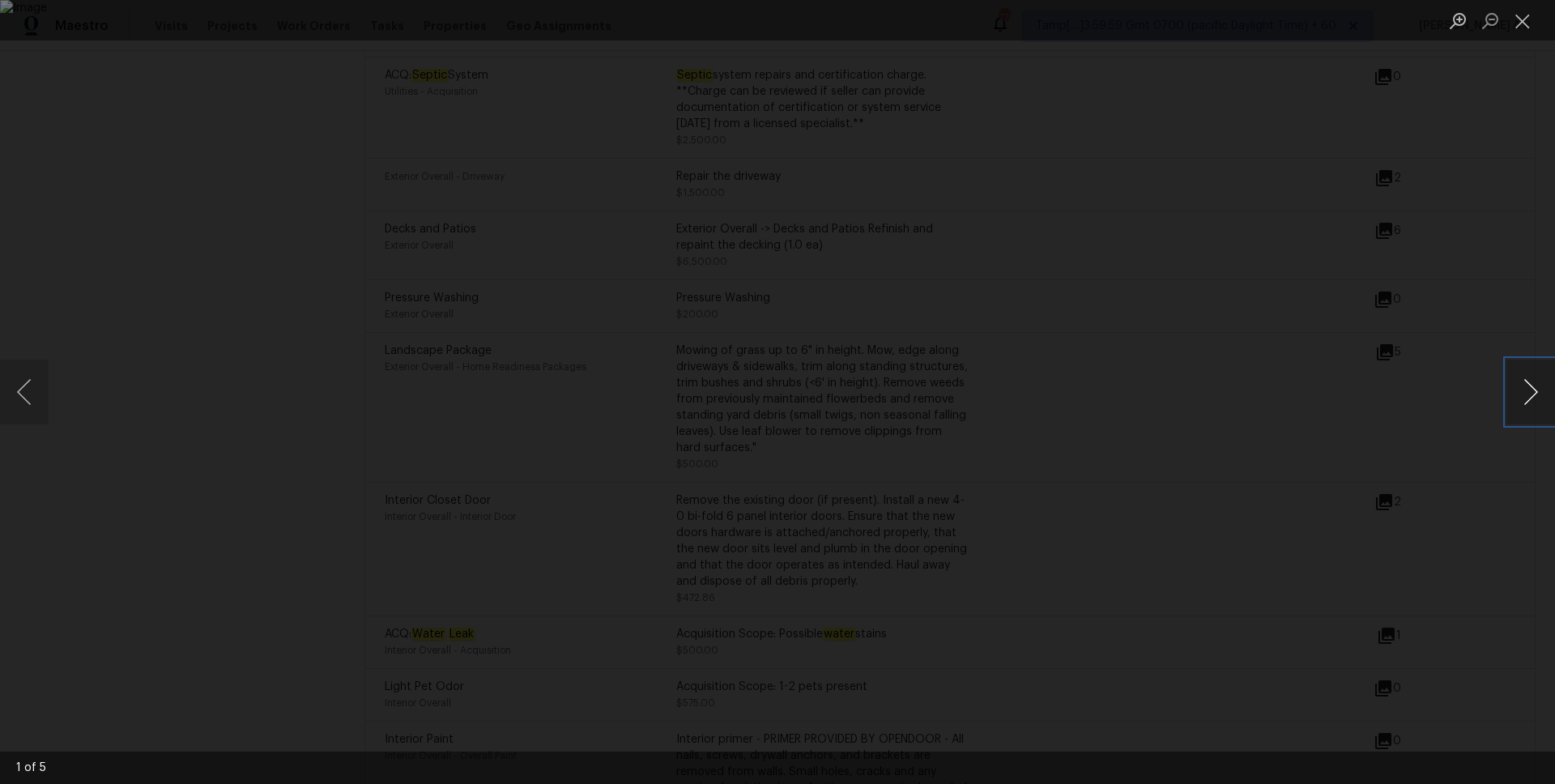
click at [1530, 393] on button "Next image" at bounding box center [1531, 392] width 49 height 65
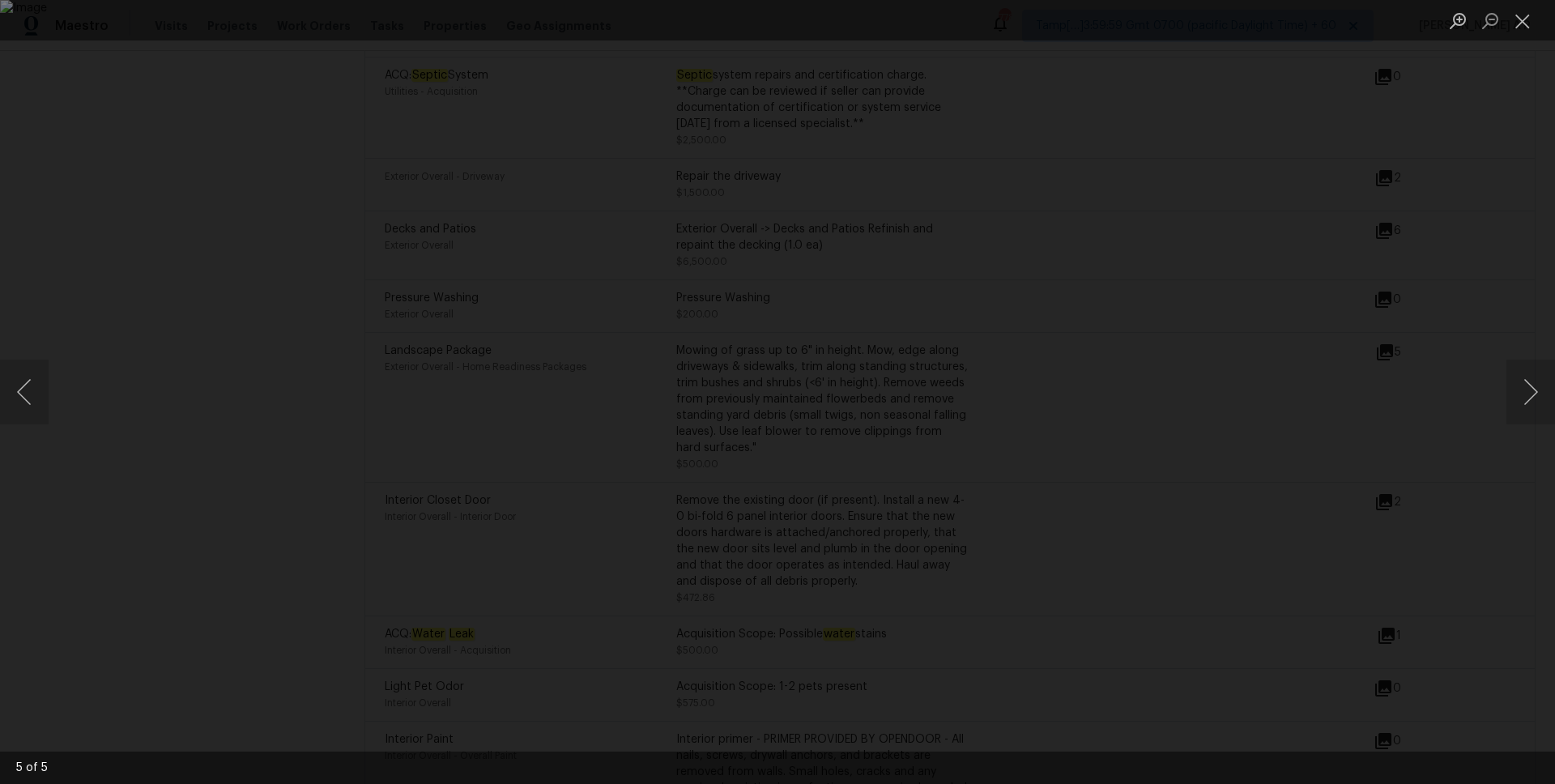
click at [1448, 343] on div "Lightbox" at bounding box center [778, 392] width 1555 height 784
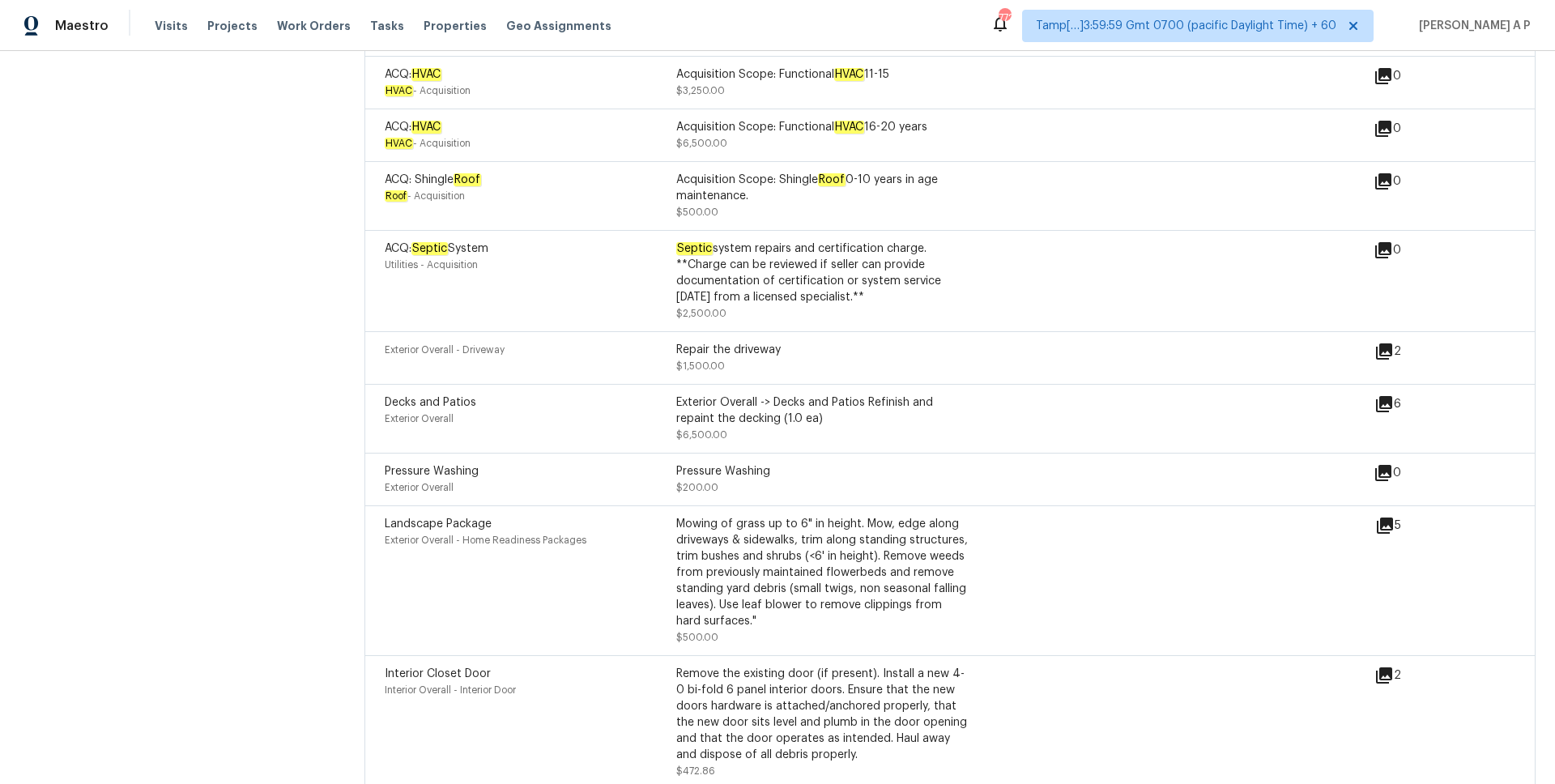
scroll to position [2422, 0]
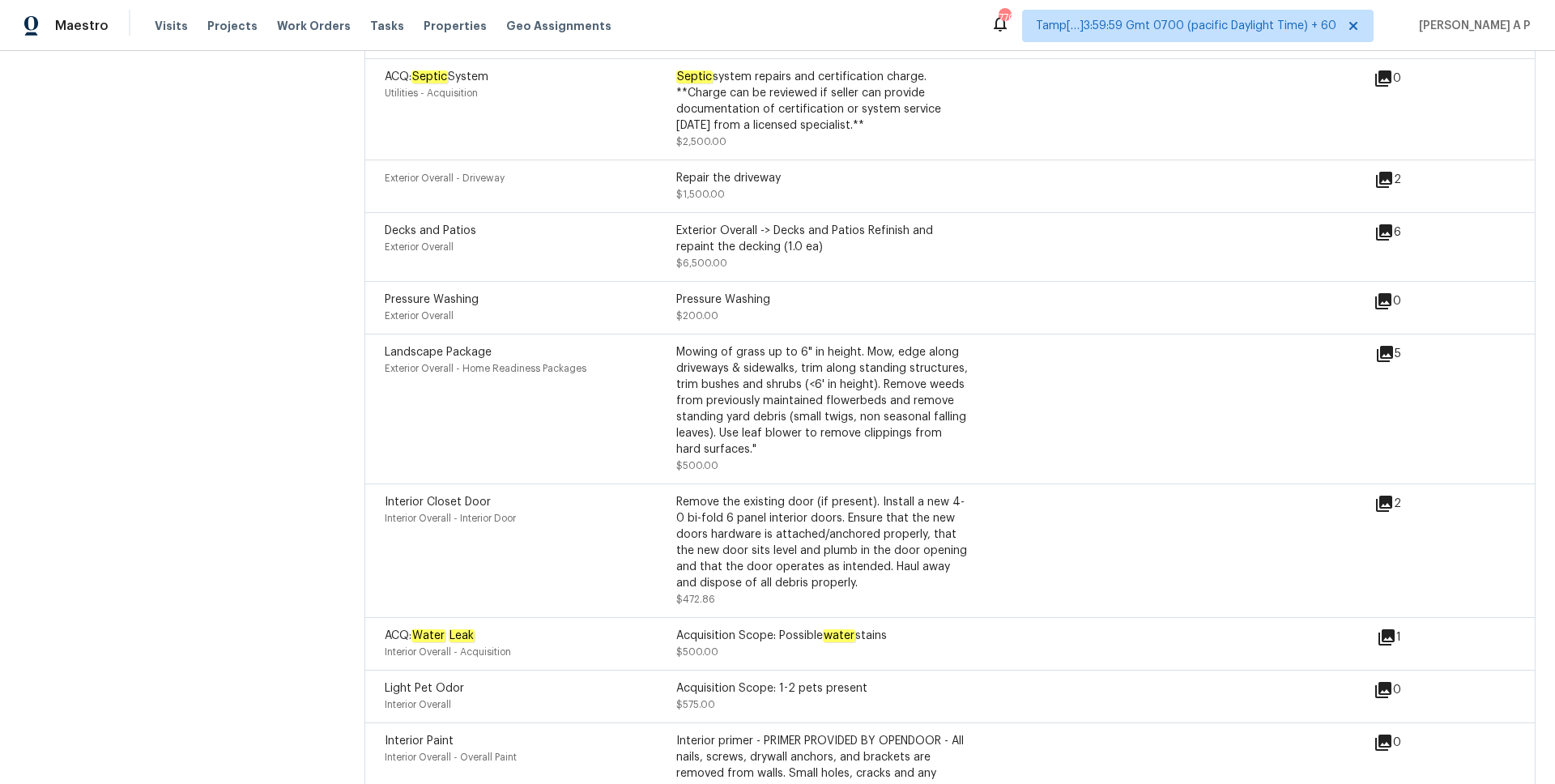
click at [1377, 231] on icon at bounding box center [1384, 233] width 17 height 17
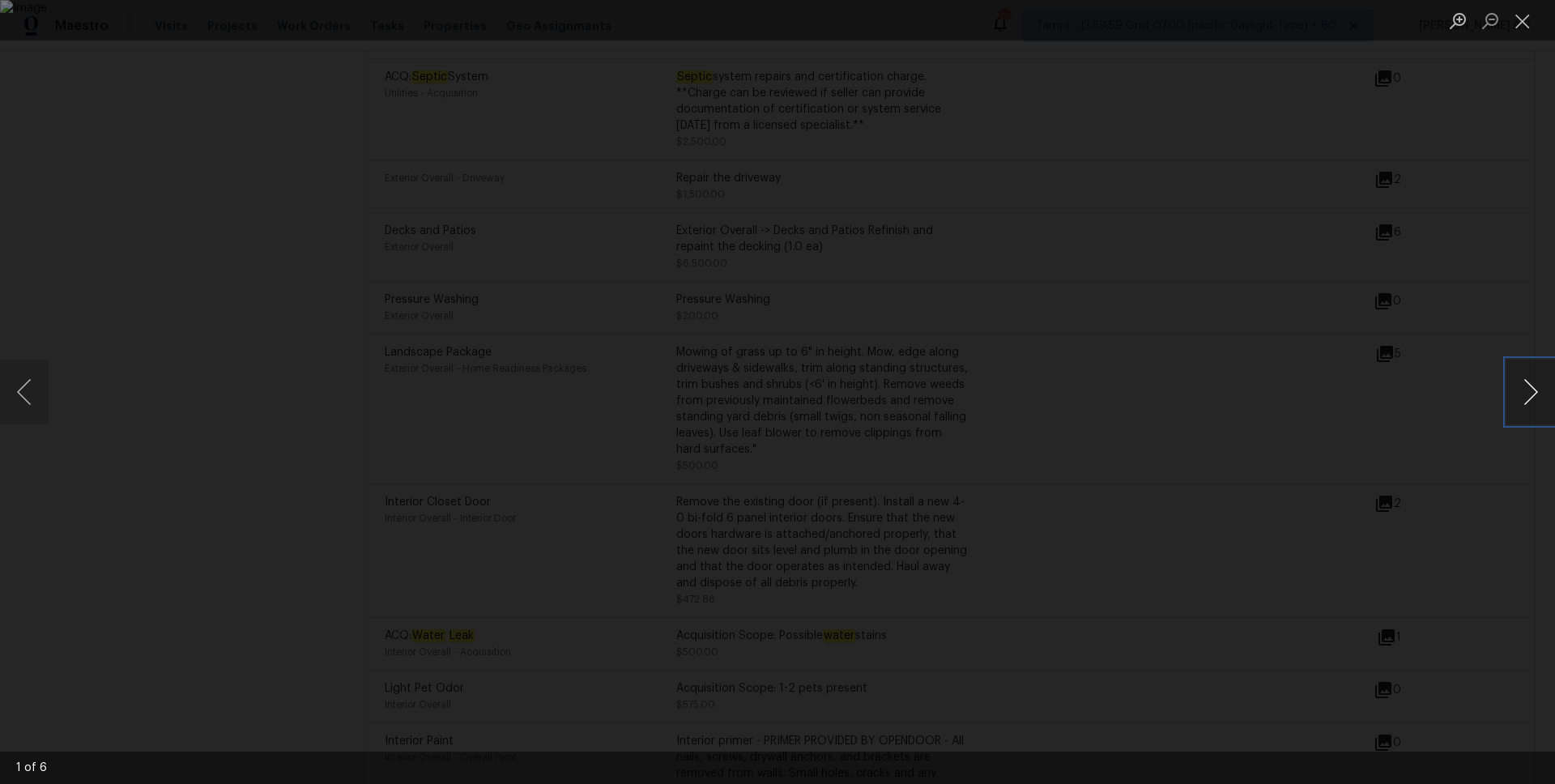
click at [1525, 405] on button "Next image" at bounding box center [1531, 392] width 49 height 65
click at [1554, 354] on div "Lightbox" at bounding box center [778, 392] width 1555 height 784
click at [1550, 76] on div "Lightbox" at bounding box center [778, 392] width 1555 height 784
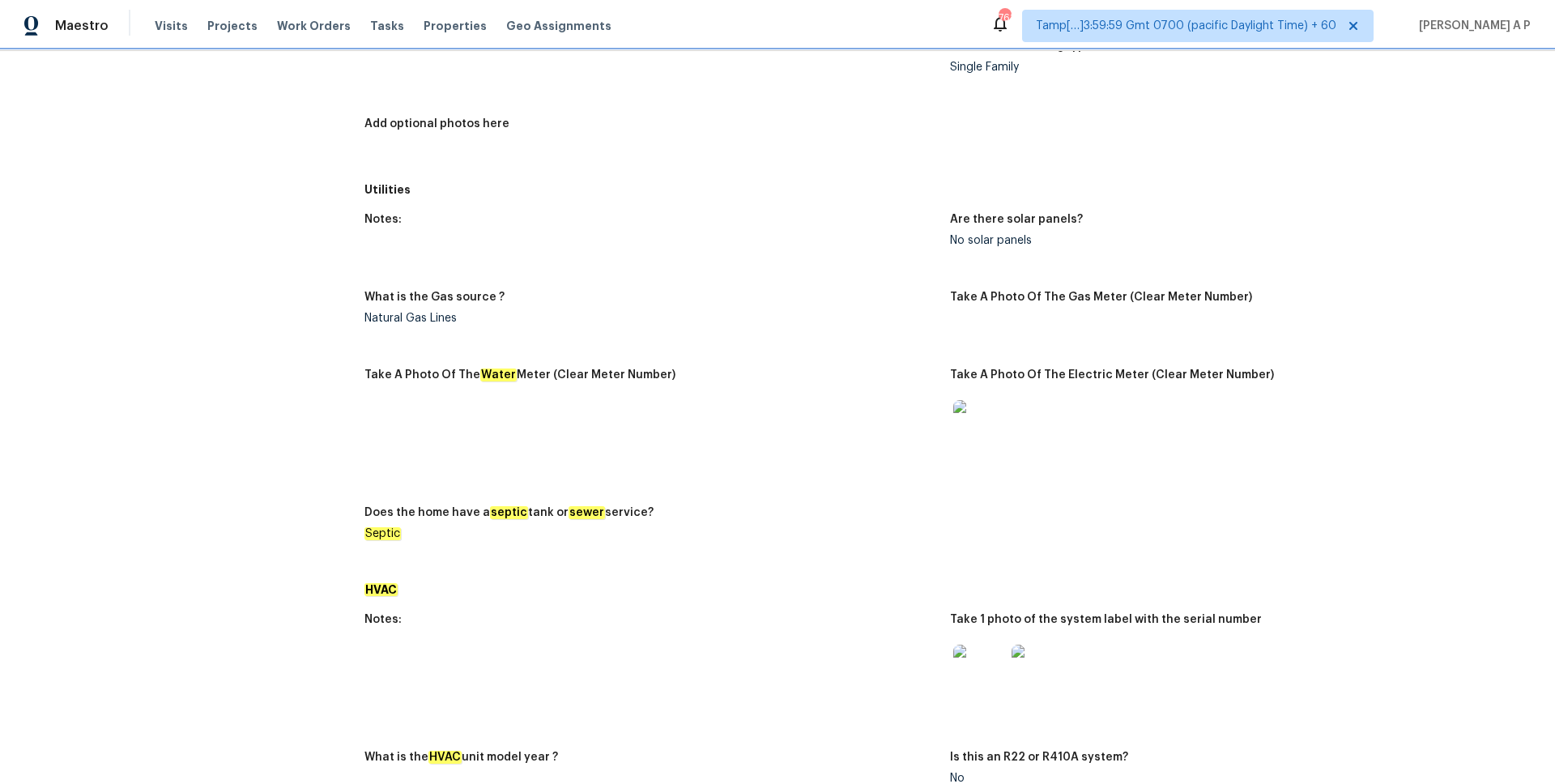
scroll to position [0, 0]
